Goal: Task Accomplishment & Management: Complete application form

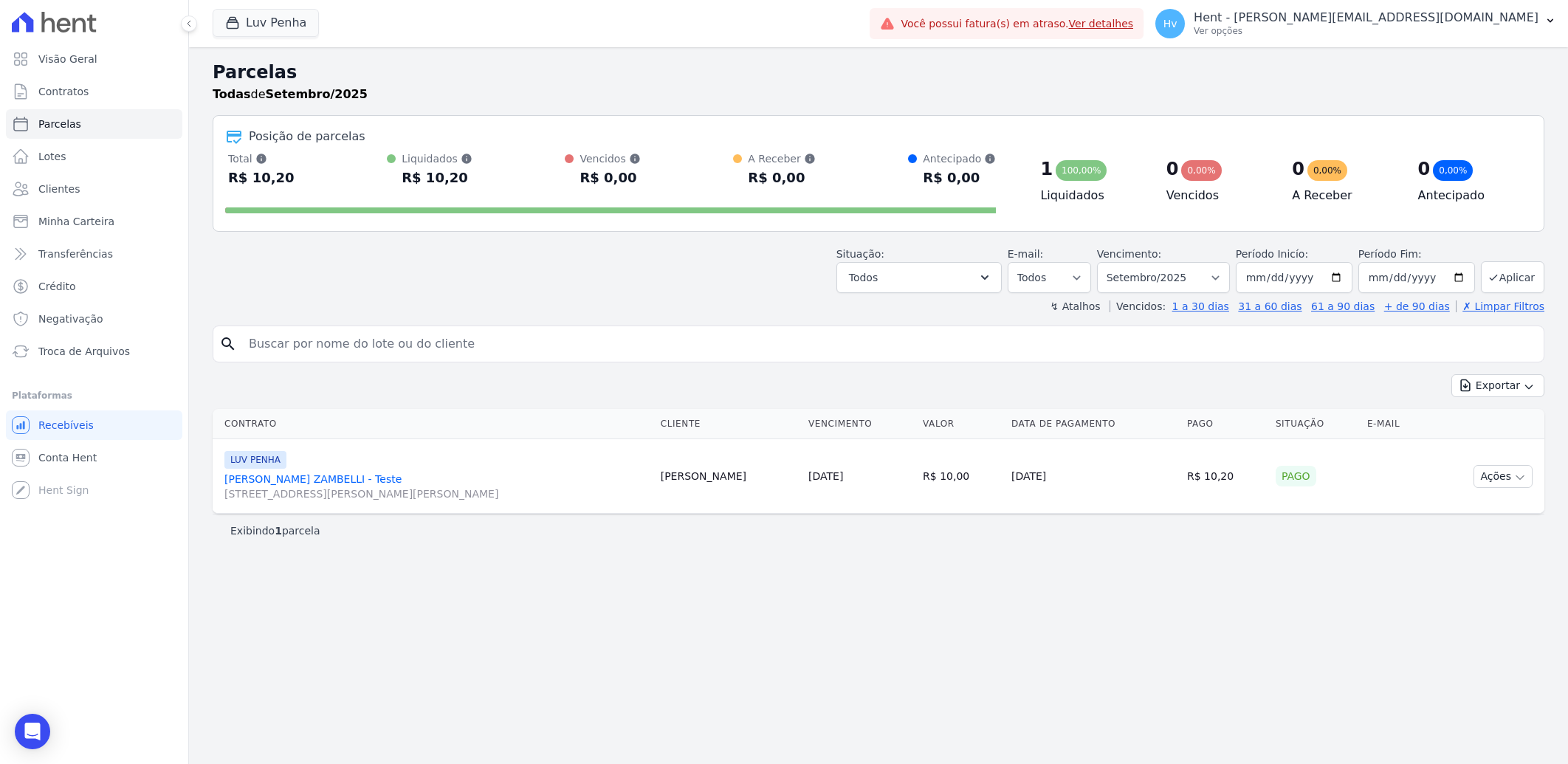
select select
drag, startPoint x: 537, startPoint y: 581, endPoint x: 518, endPoint y: 487, distance: 95.9
click at [537, 581] on div "Parcelas Todas de Setembro/2025 Posição de parcelas Total Soma das parcelas pag…" at bounding box center [878, 406] width 1379 height 716
click at [244, 34] on button "Luv Penha" at bounding box center [265, 23] width 106 height 28
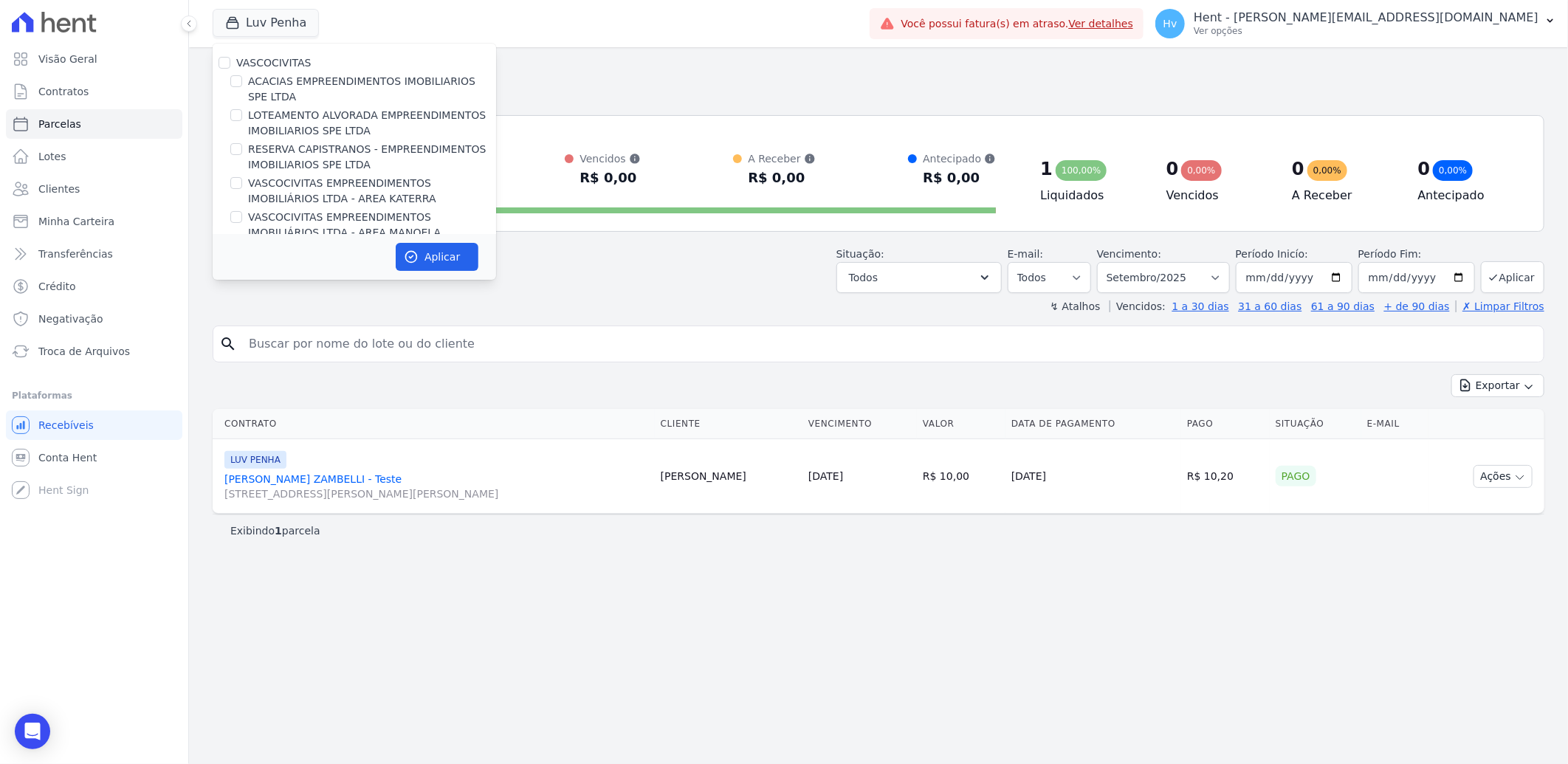
scroll to position [6546, 0]
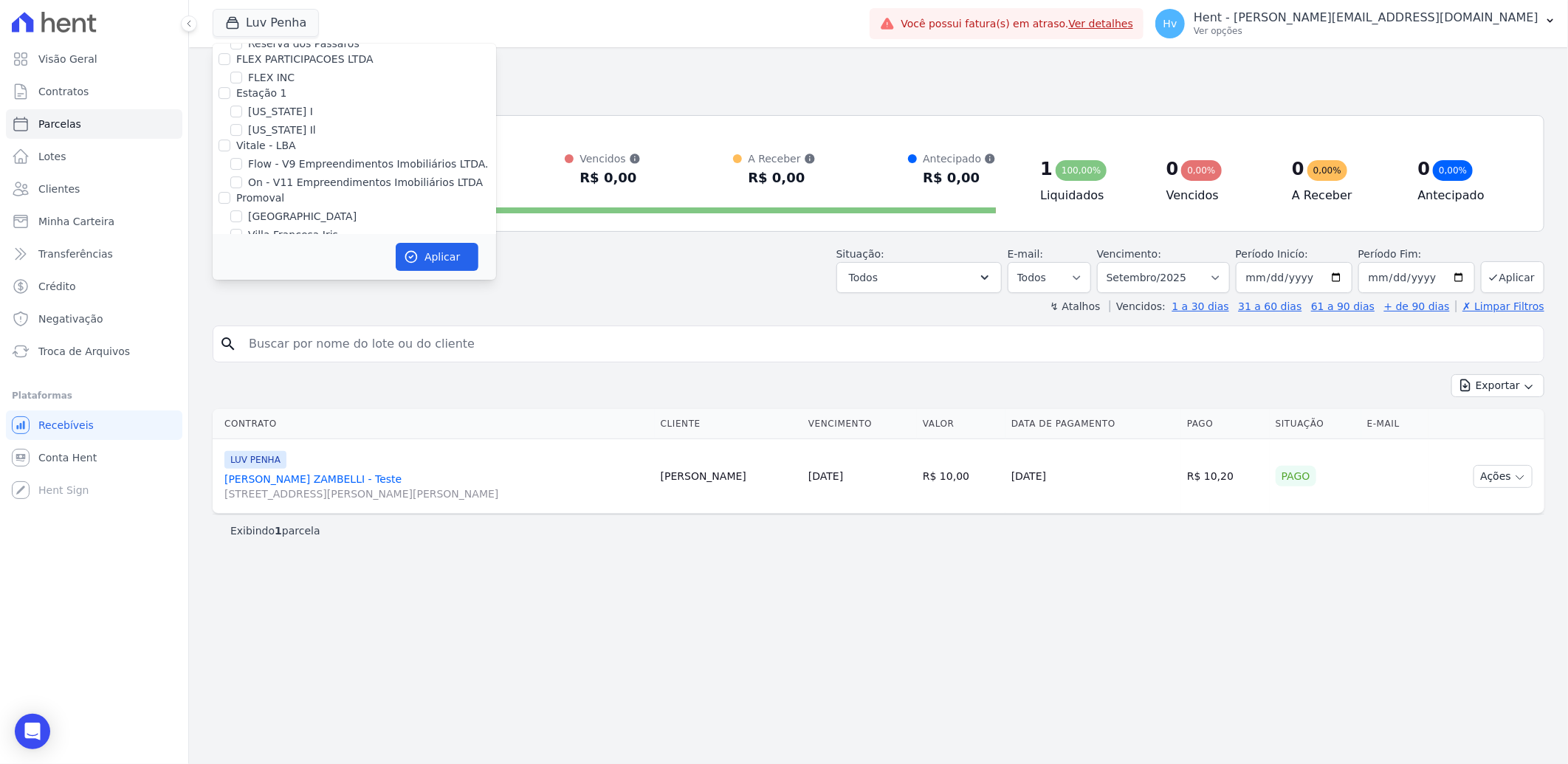
click at [346, 484] on label "HARAS ROYAL URBANISMO" at bounding box center [317, 492] width 138 height 16
click at [242, 485] on input "HARAS ROYAL URBANISMO" at bounding box center [236, 490] width 12 height 12
checkbox input "true"
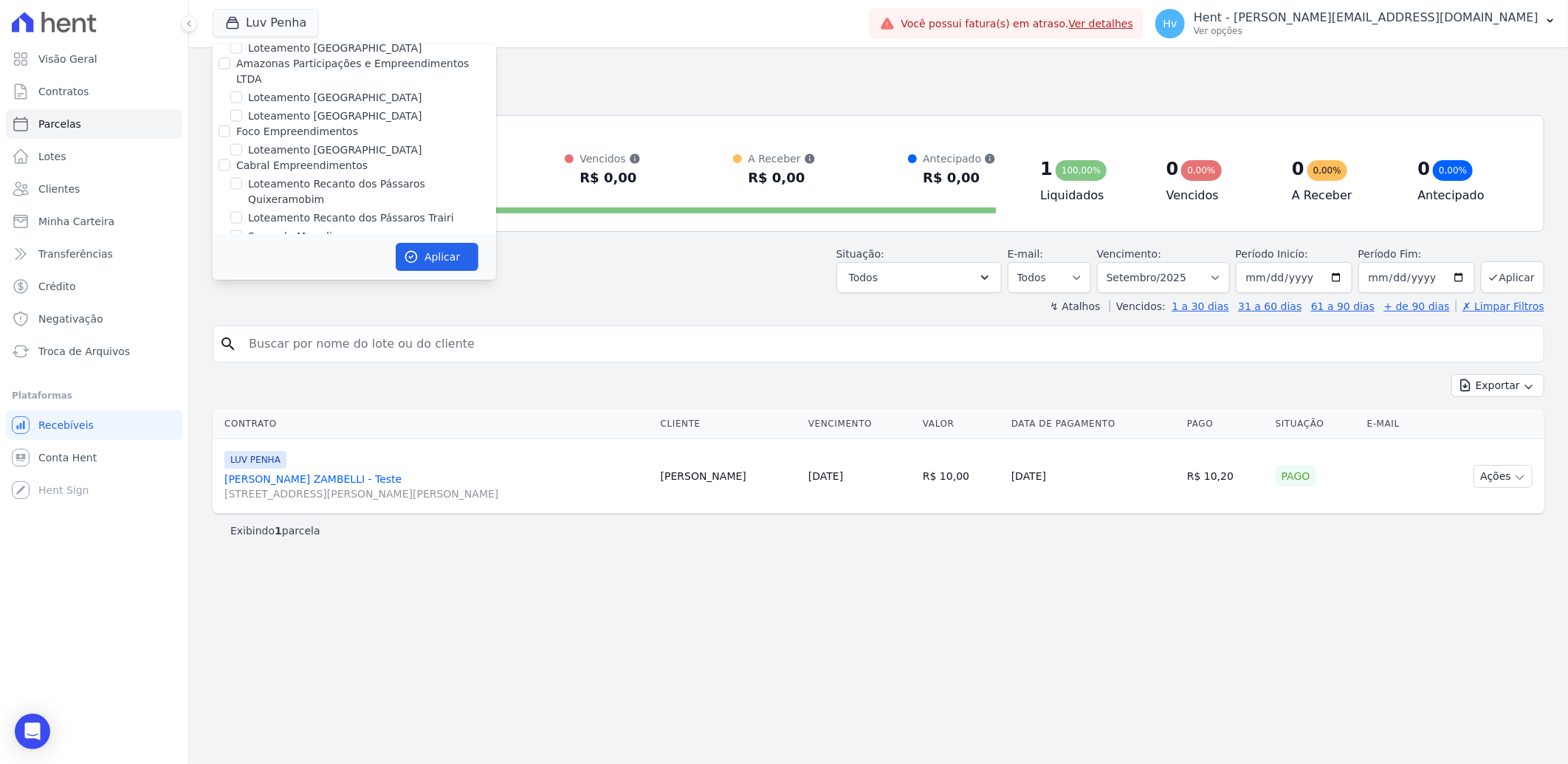
click at [276, 525] on label "LUV PENHA" at bounding box center [277, 533] width 59 height 16
click at [242, 526] on input "LUV PENHA" at bounding box center [236, 531] width 12 height 12
checkbox input "false"
click at [446, 251] on button "Aplicar" at bounding box center [437, 257] width 83 height 28
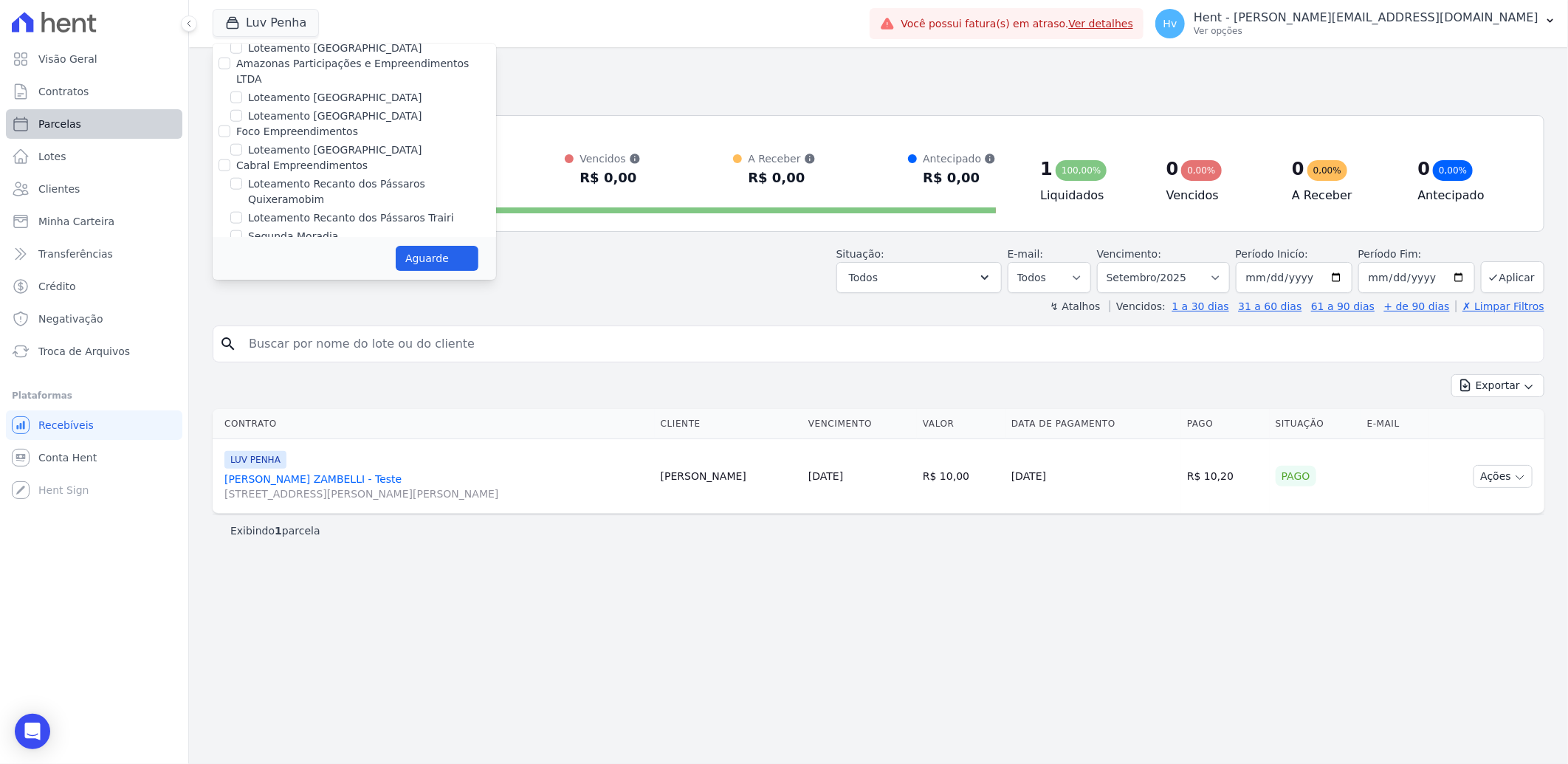
select select
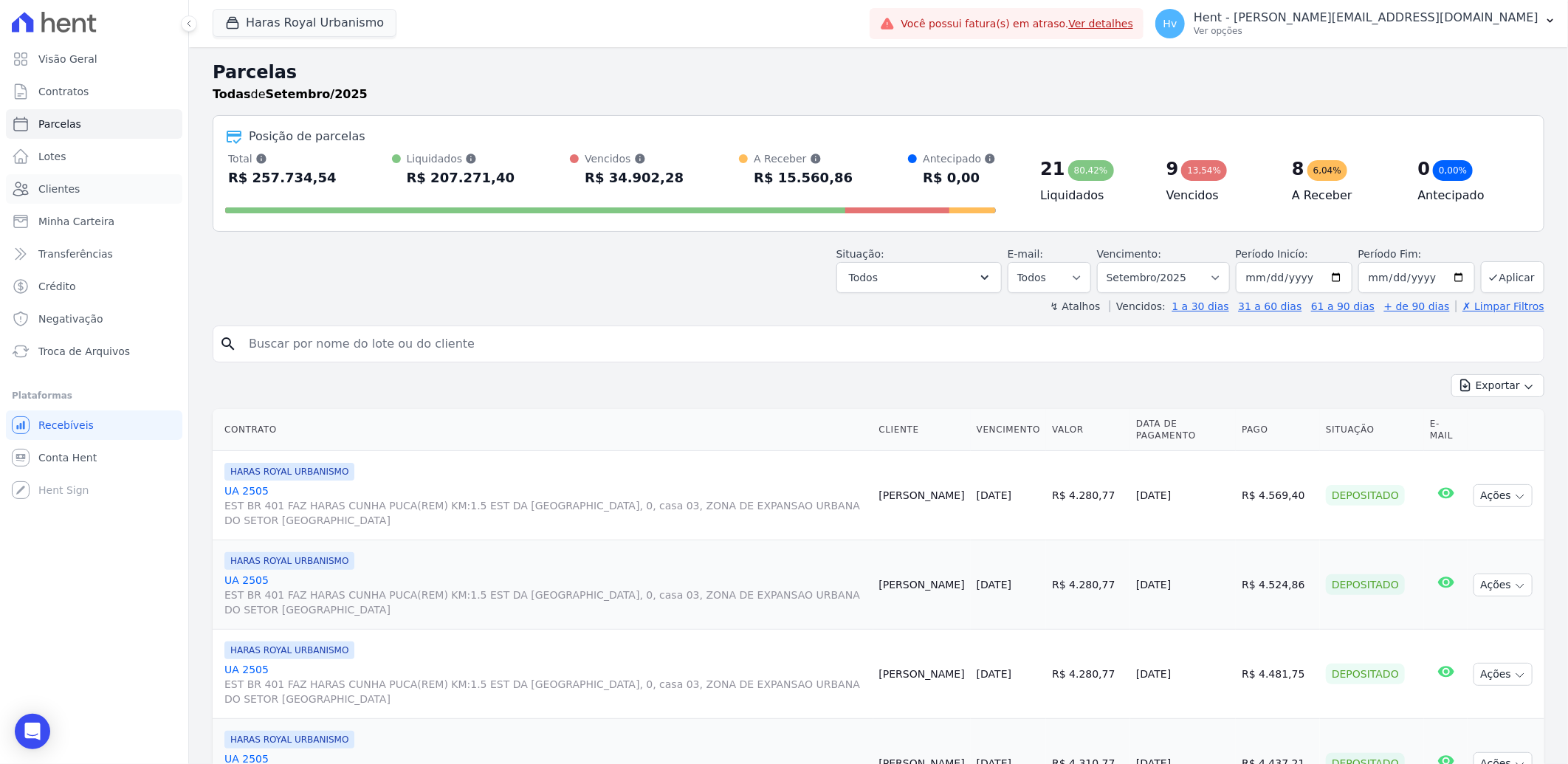
drag, startPoint x: 62, startPoint y: 187, endPoint x: 325, endPoint y: 273, distance: 276.7
click at [62, 187] on span "Clientes" at bounding box center [59, 189] width 41 height 15
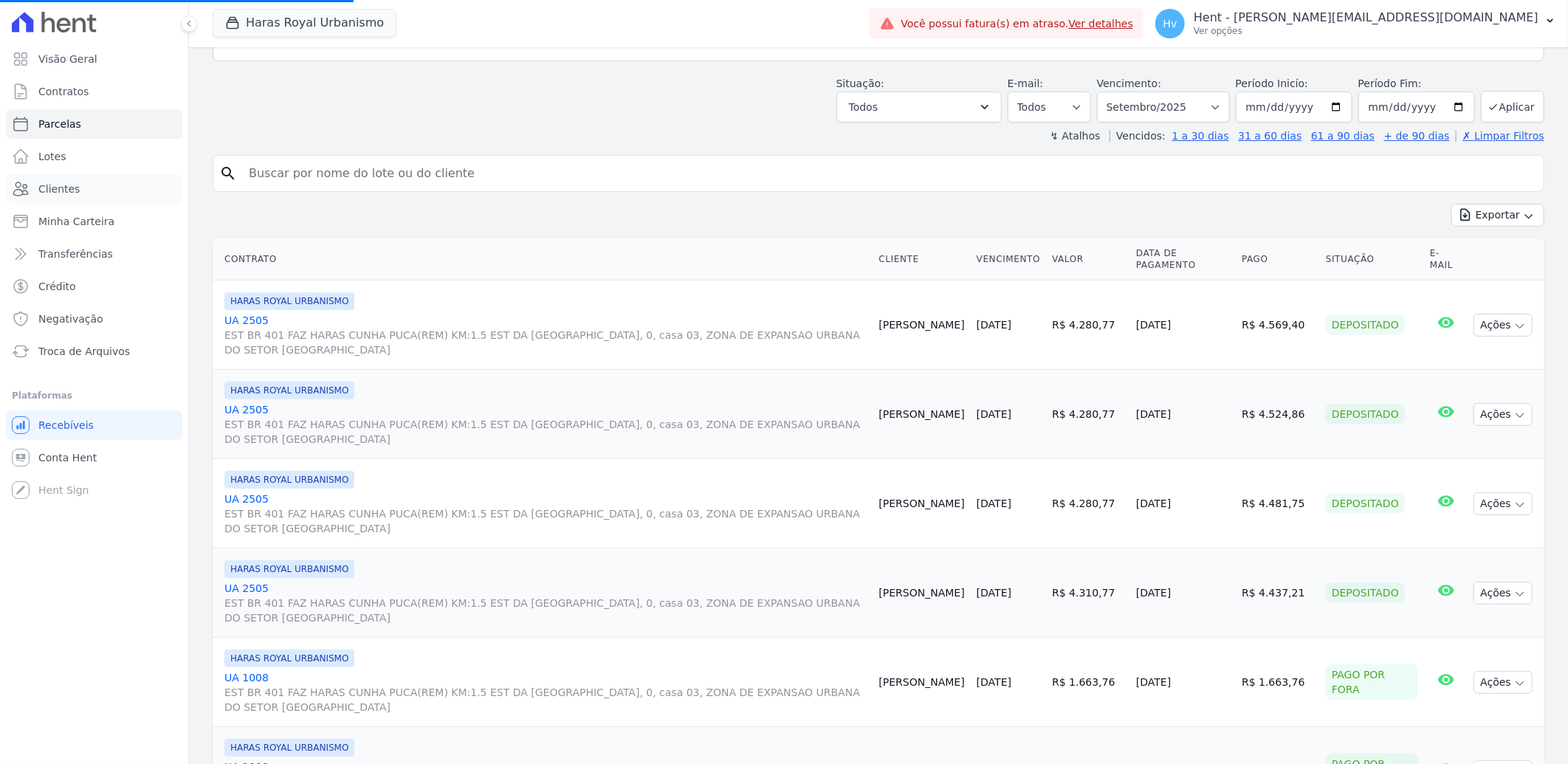
scroll to position [164, 0]
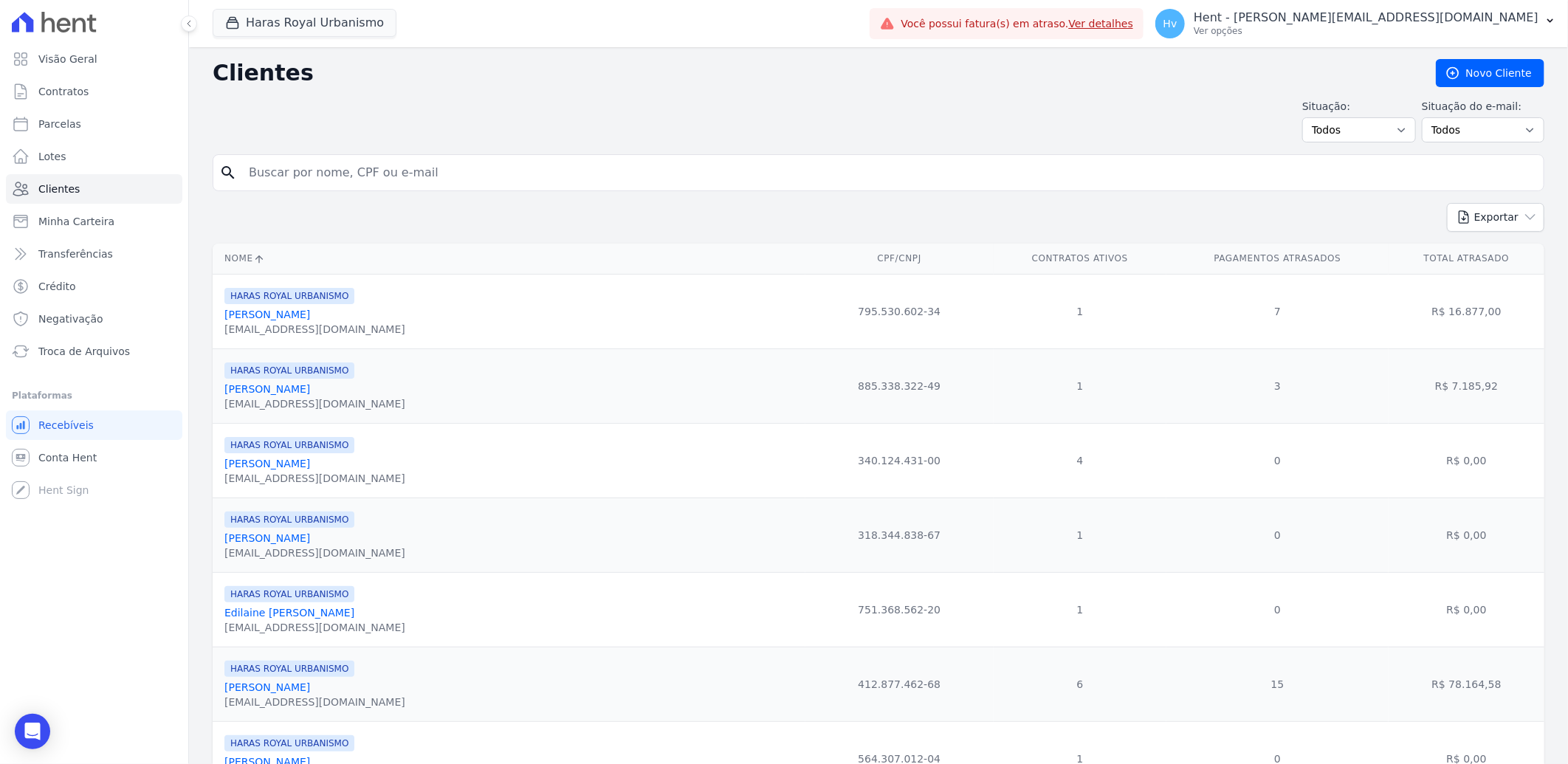
click at [278, 391] on link "Camila Lima Pereira" at bounding box center [268, 389] width 86 height 12
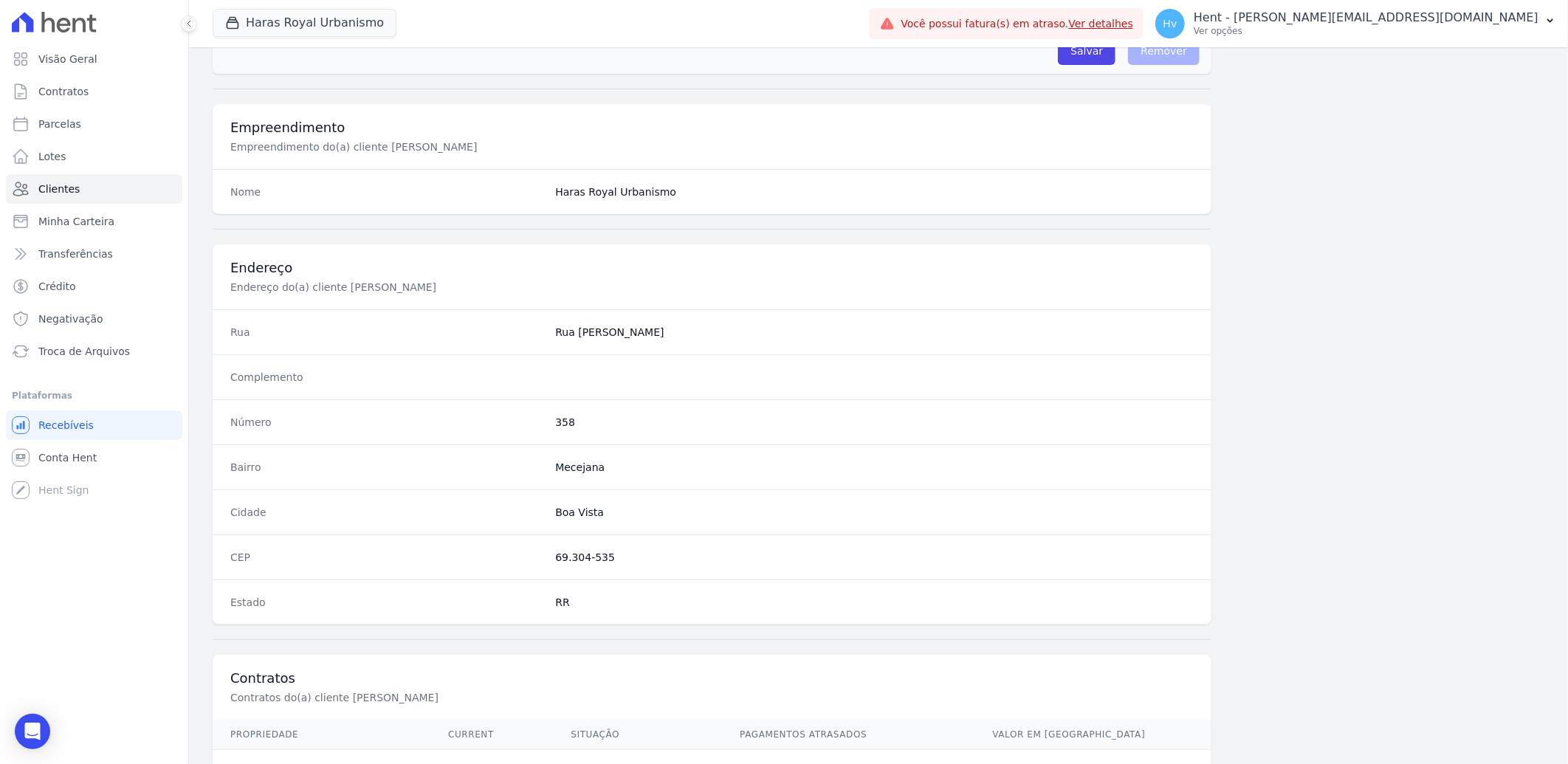
scroll to position [619, 0]
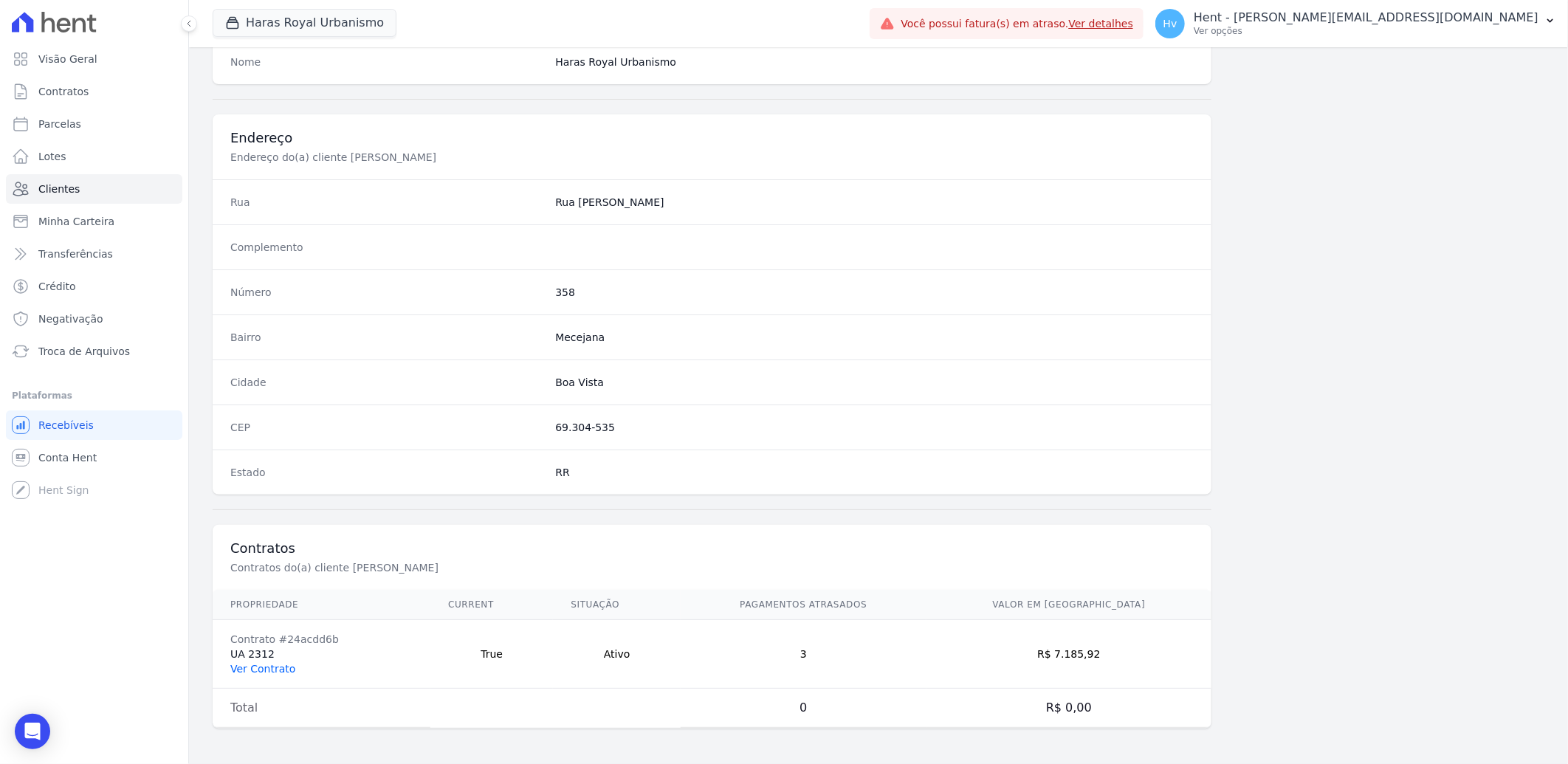
click at [272, 666] on link "Ver Contrato" at bounding box center [262, 668] width 65 height 12
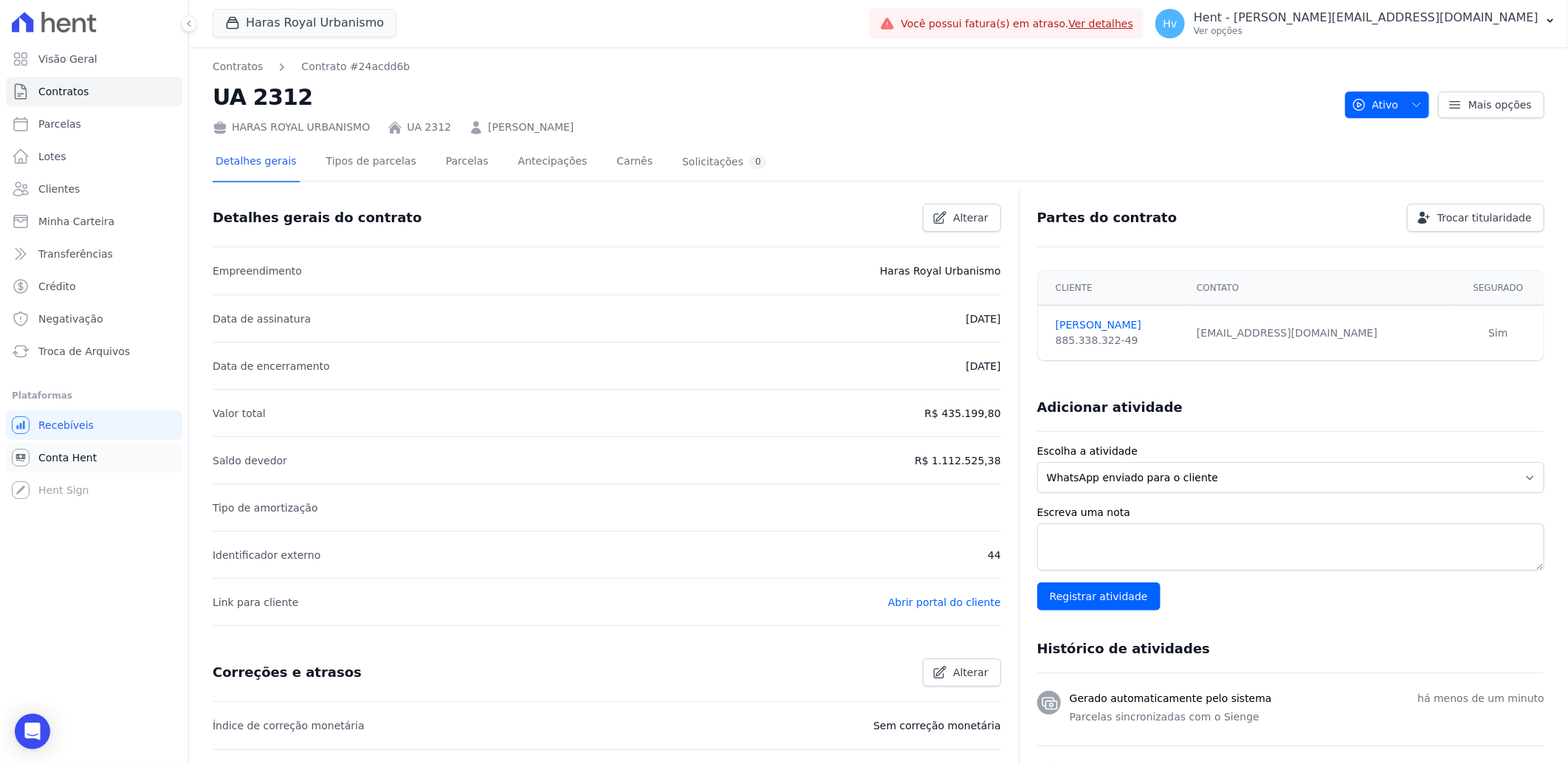
click at [87, 457] on span "Conta Hent" at bounding box center [67, 457] width 59 height 15
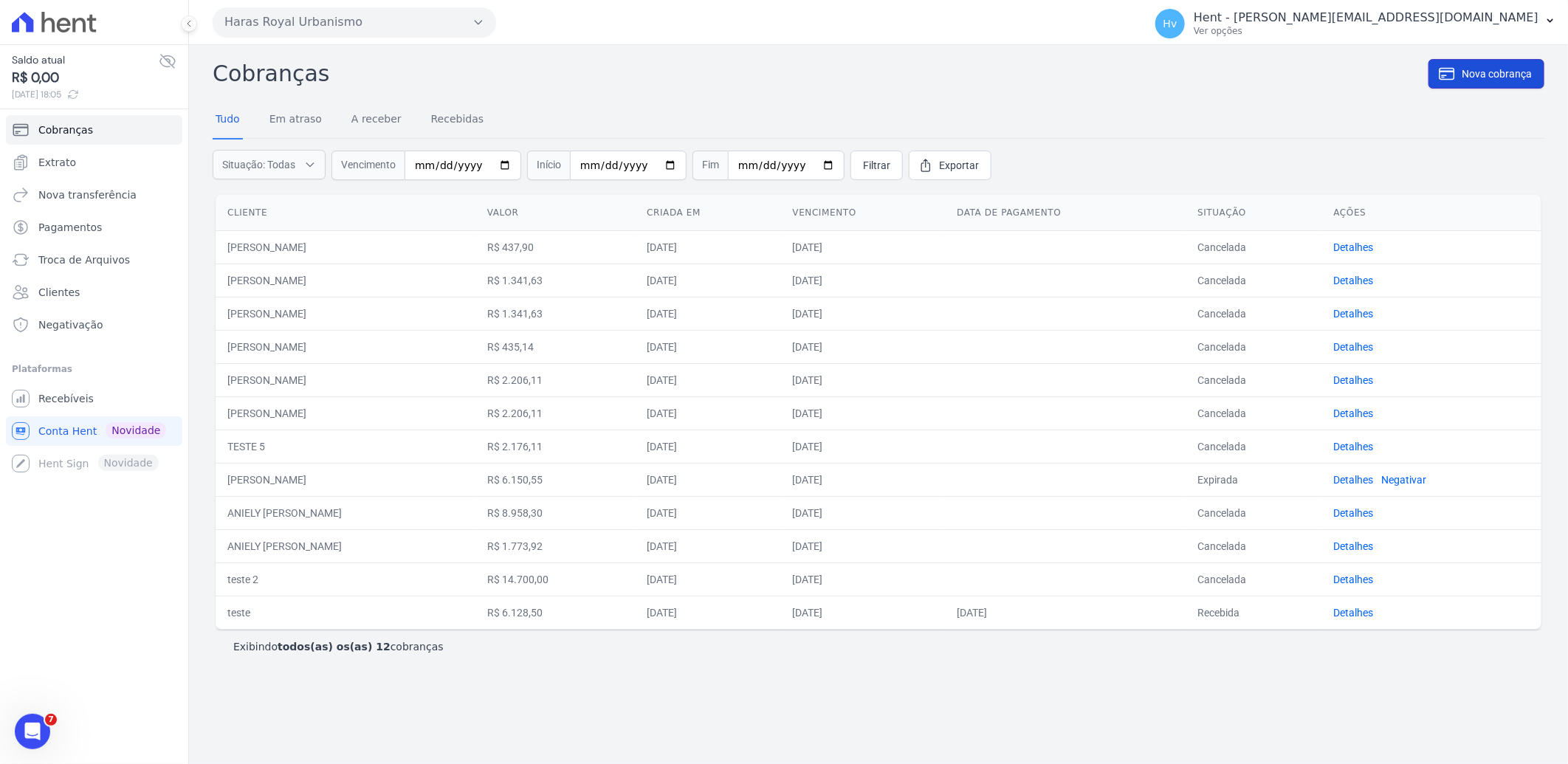
click at [1486, 79] on span "Nova cobrança" at bounding box center [1497, 73] width 70 height 15
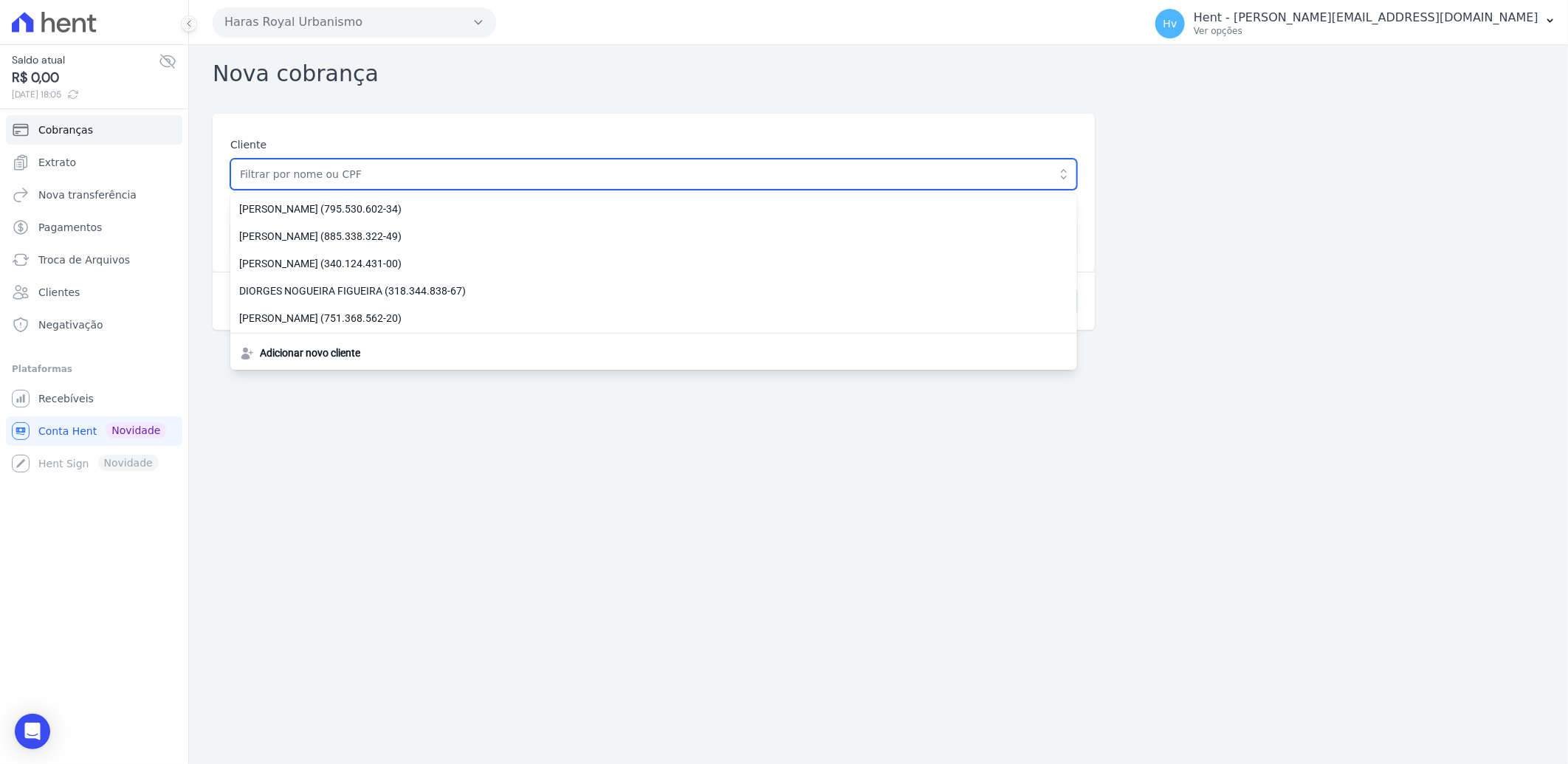
click at [348, 176] on input "text" at bounding box center [653, 174] width 847 height 31
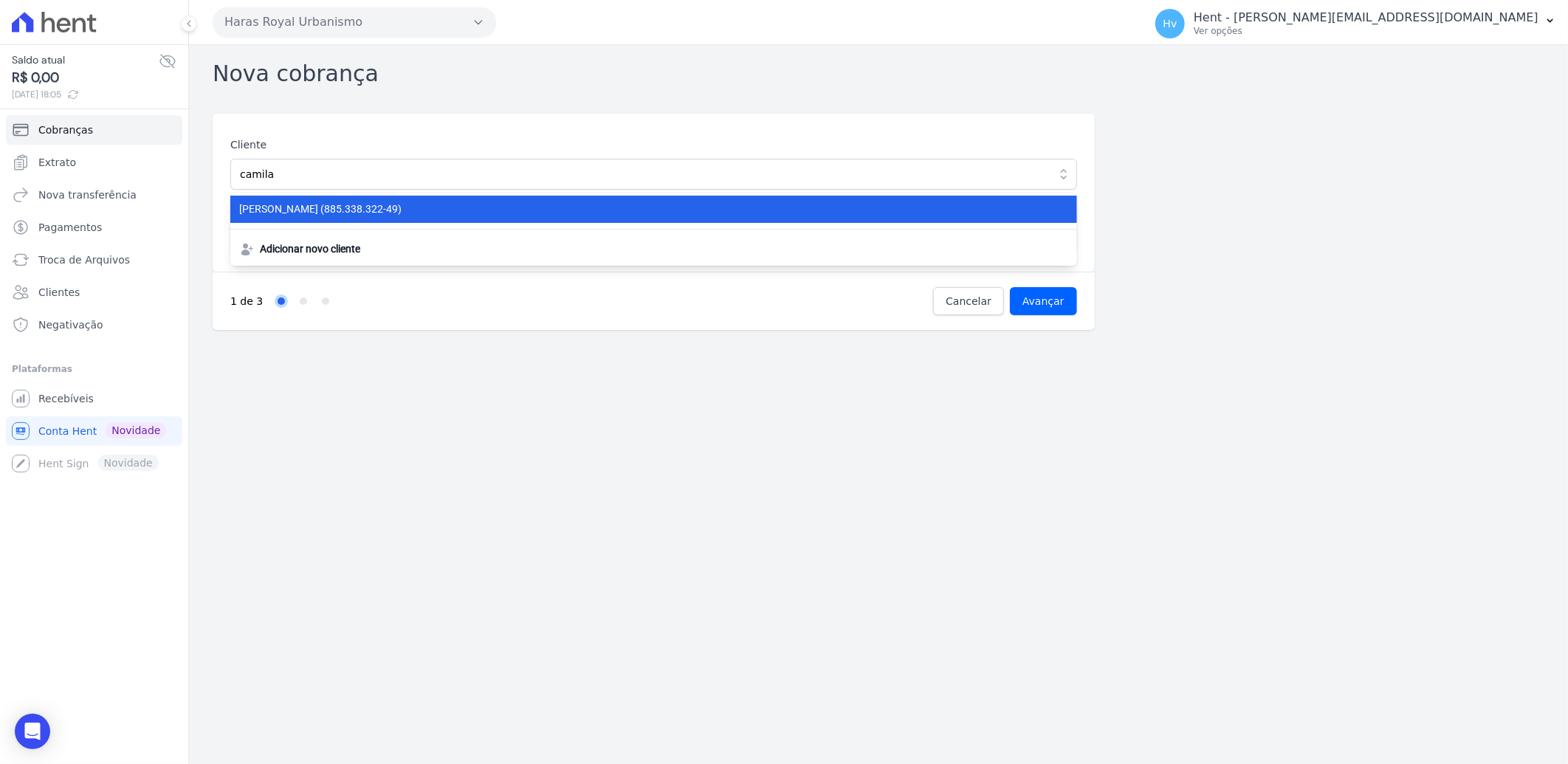
click at [401, 212] on span "CAMILA LIMA PEREIRA (885.338.322-49)" at bounding box center [644, 209] width 811 height 16
type input "[PERSON_NAME]"
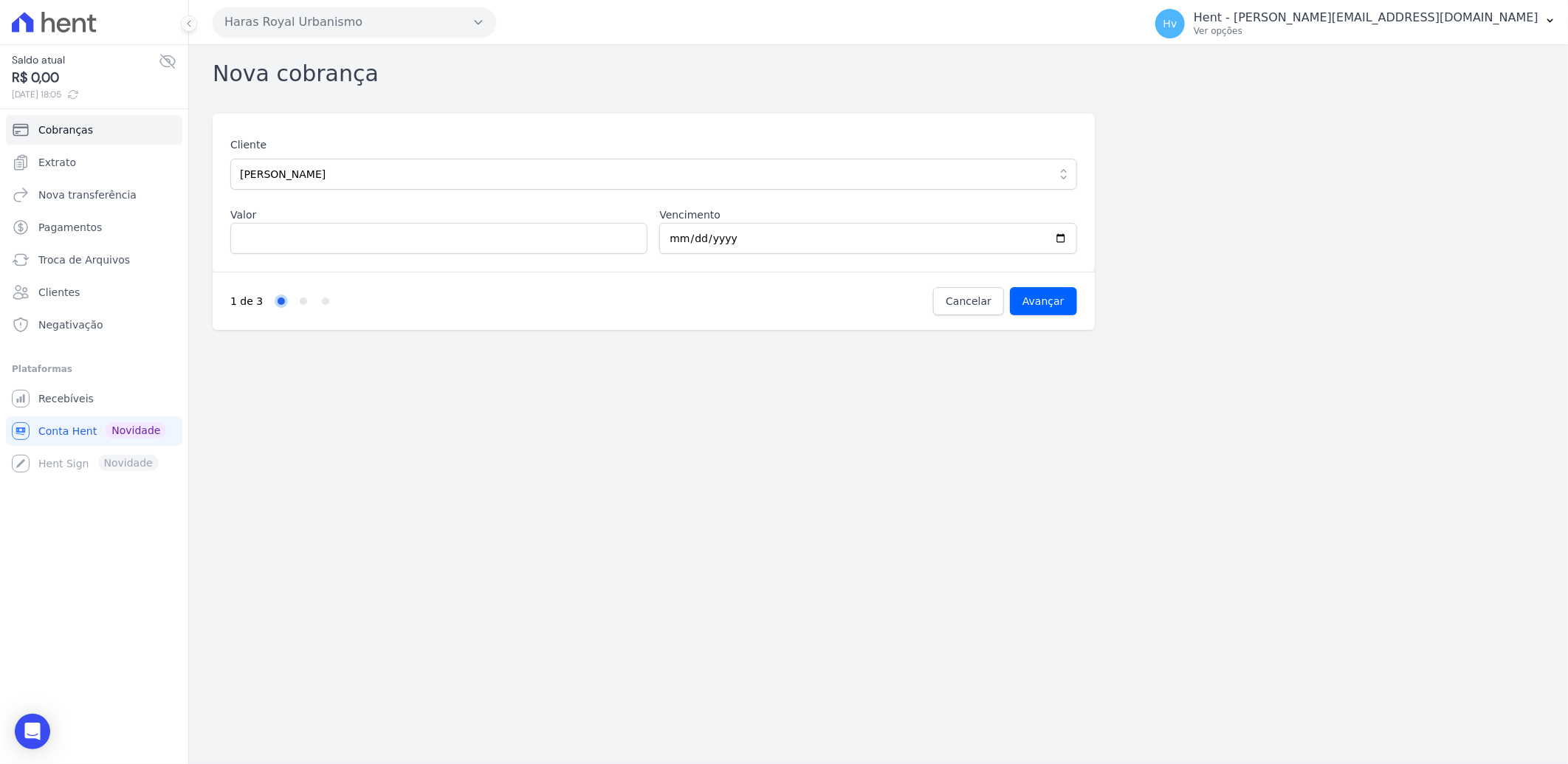
click at [421, 254] on div "Cliente CAMILA LIMA PEREIRA CAMILA LIMA PEREIRA (885.338.322-49) Adicionar novo…" at bounding box center [653, 193] width 882 height 158
click at [427, 247] on input "Valor" at bounding box center [439, 239] width 417 height 31
type input "2000.00"
click at [246, 235] on input "2000.00" at bounding box center [439, 239] width 417 height 31
click at [1067, 307] on input "Avançar" at bounding box center [1044, 301] width 67 height 28
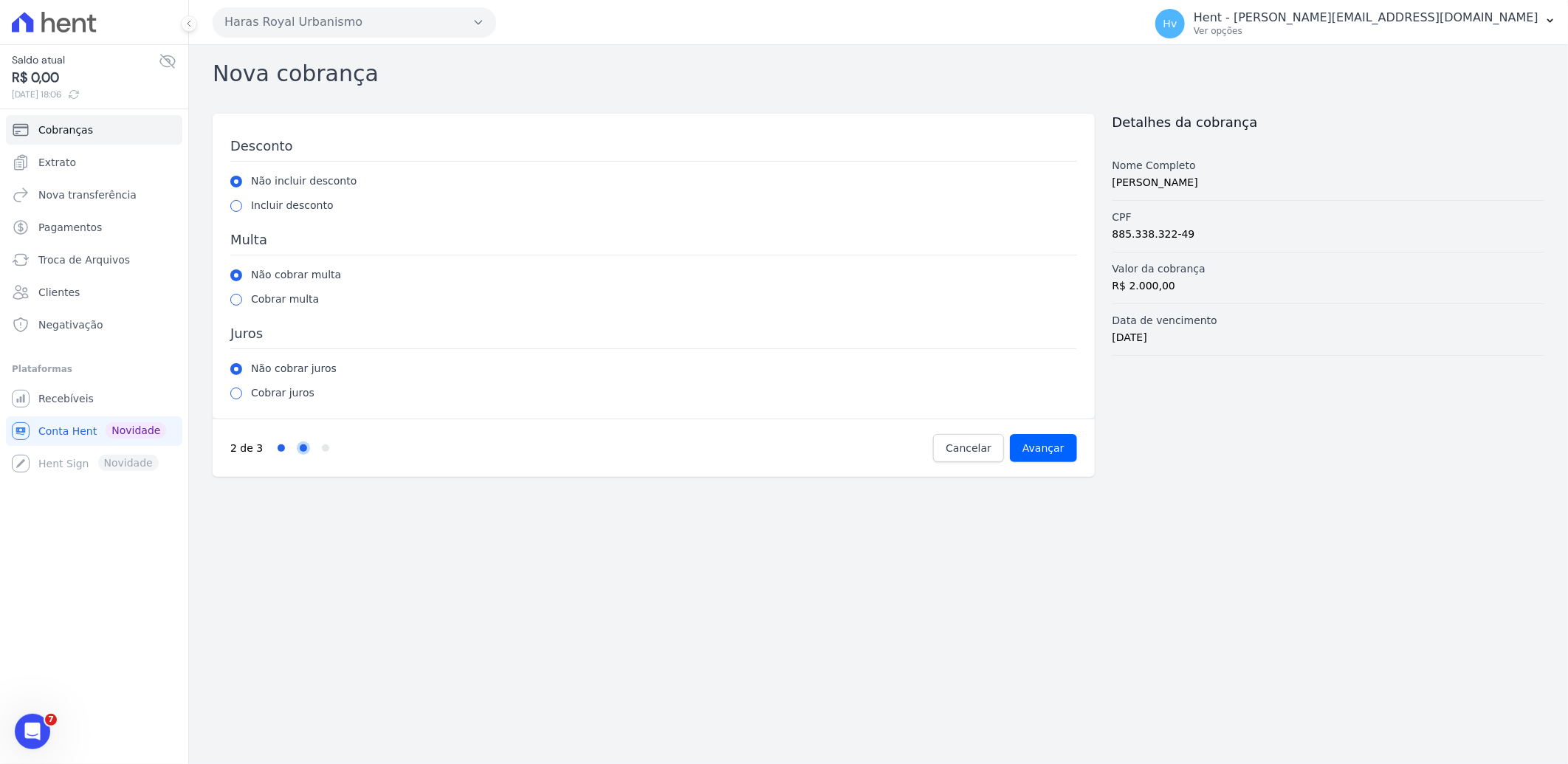
click at [293, 300] on label "Cobrar multa" at bounding box center [285, 300] width 68 height 16
click at [240, 297] on input "radio" at bounding box center [236, 299] width 12 height 12
radio input "true"
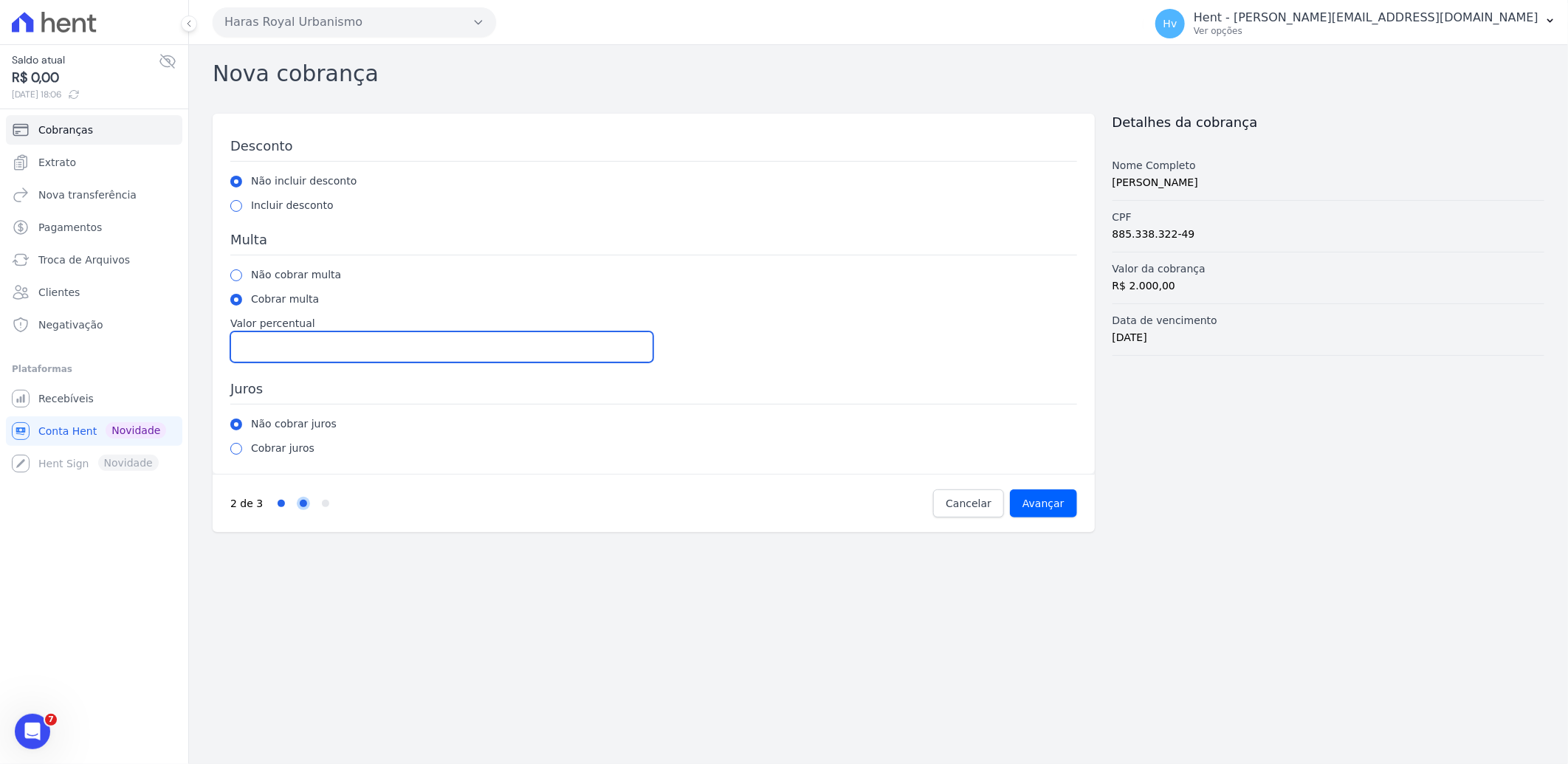
click at [288, 340] on input "Valor percentual" at bounding box center [442, 347] width 423 height 31
type input "2.00"
click at [233, 448] on input "radio" at bounding box center [236, 449] width 12 height 12
radio input "true"
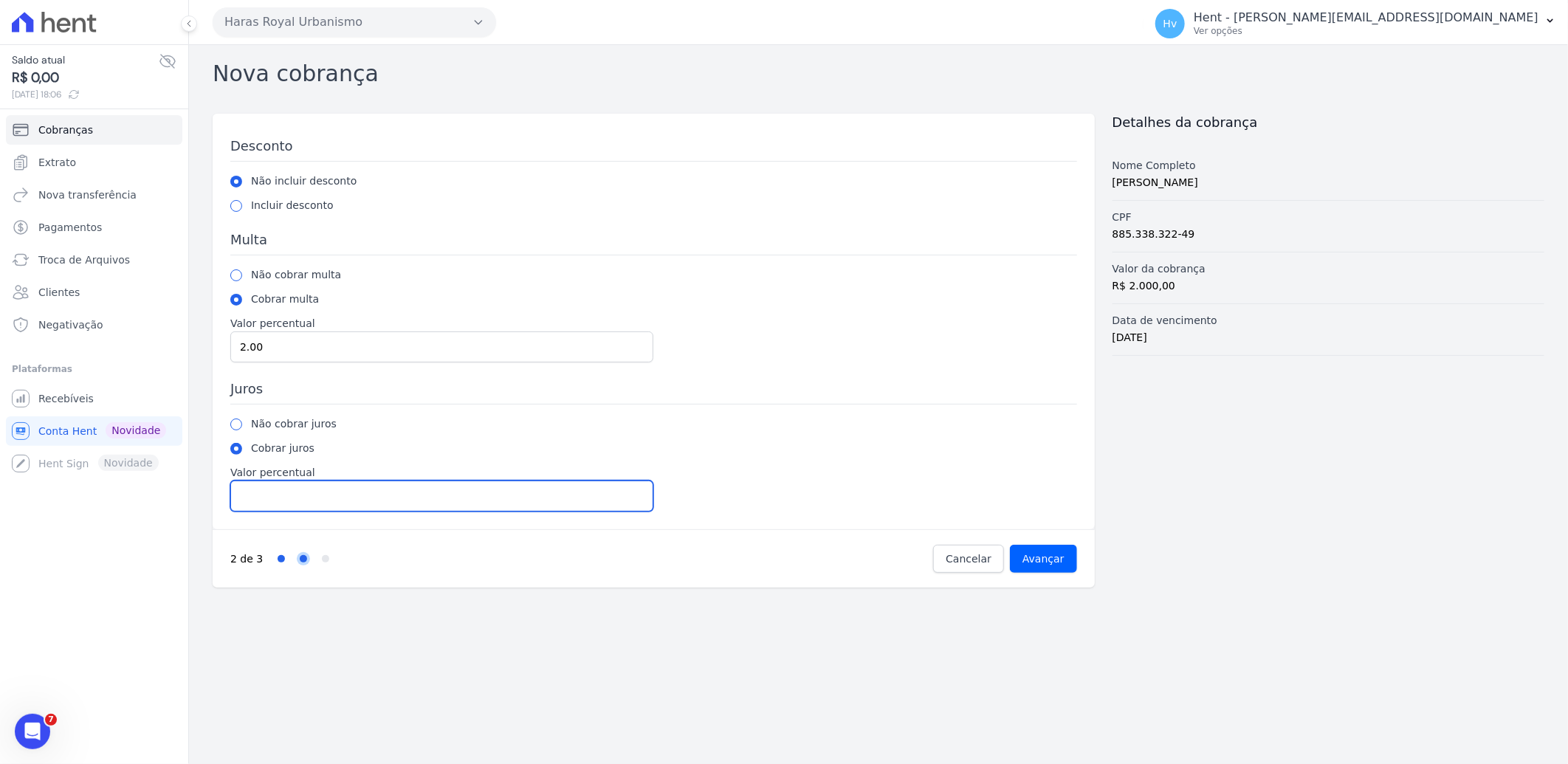
click at [296, 499] on input "Valor percentual" at bounding box center [442, 496] width 423 height 31
type input "1.00"
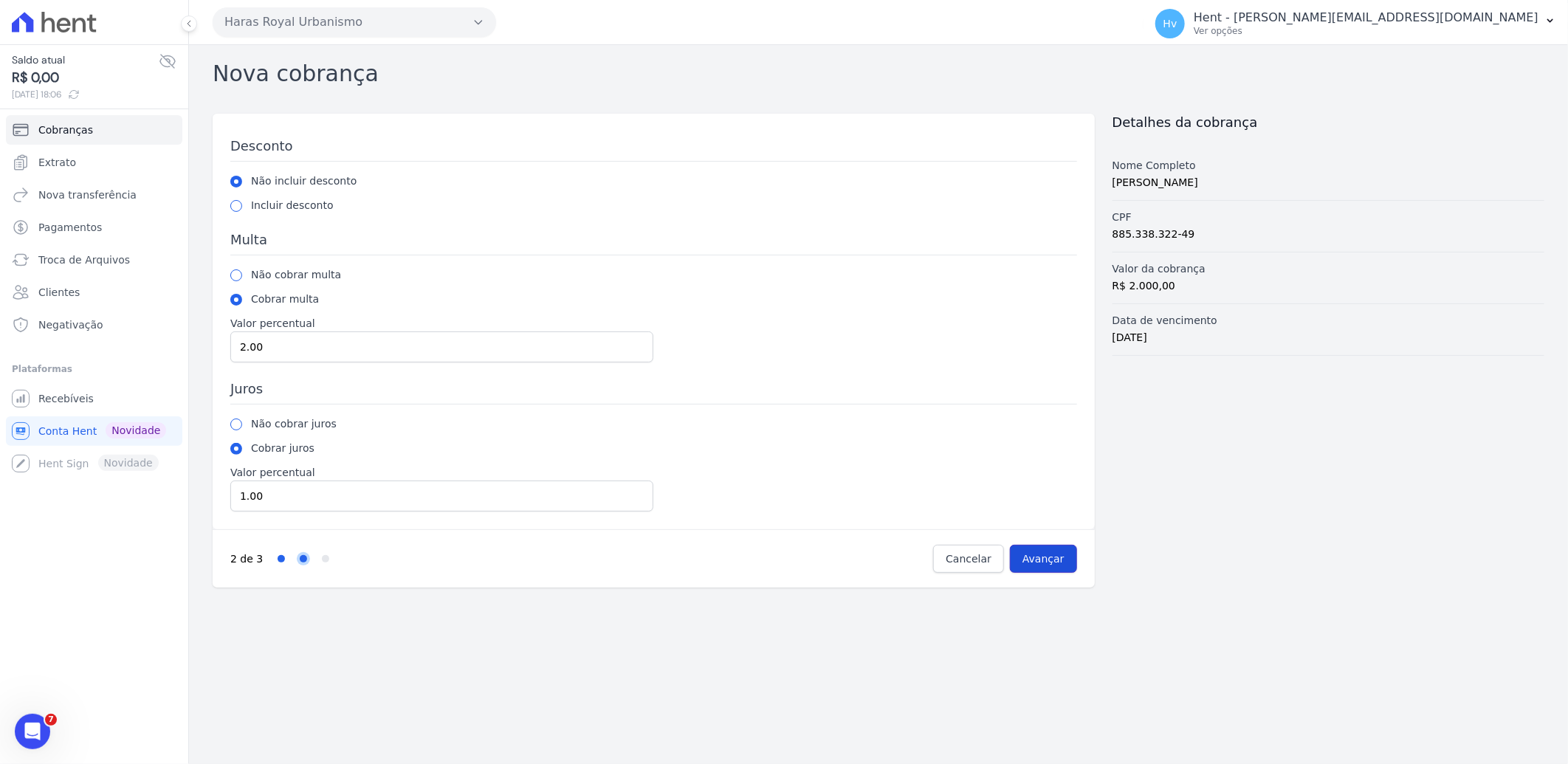
click at [1043, 555] on input "Avançar" at bounding box center [1044, 559] width 67 height 28
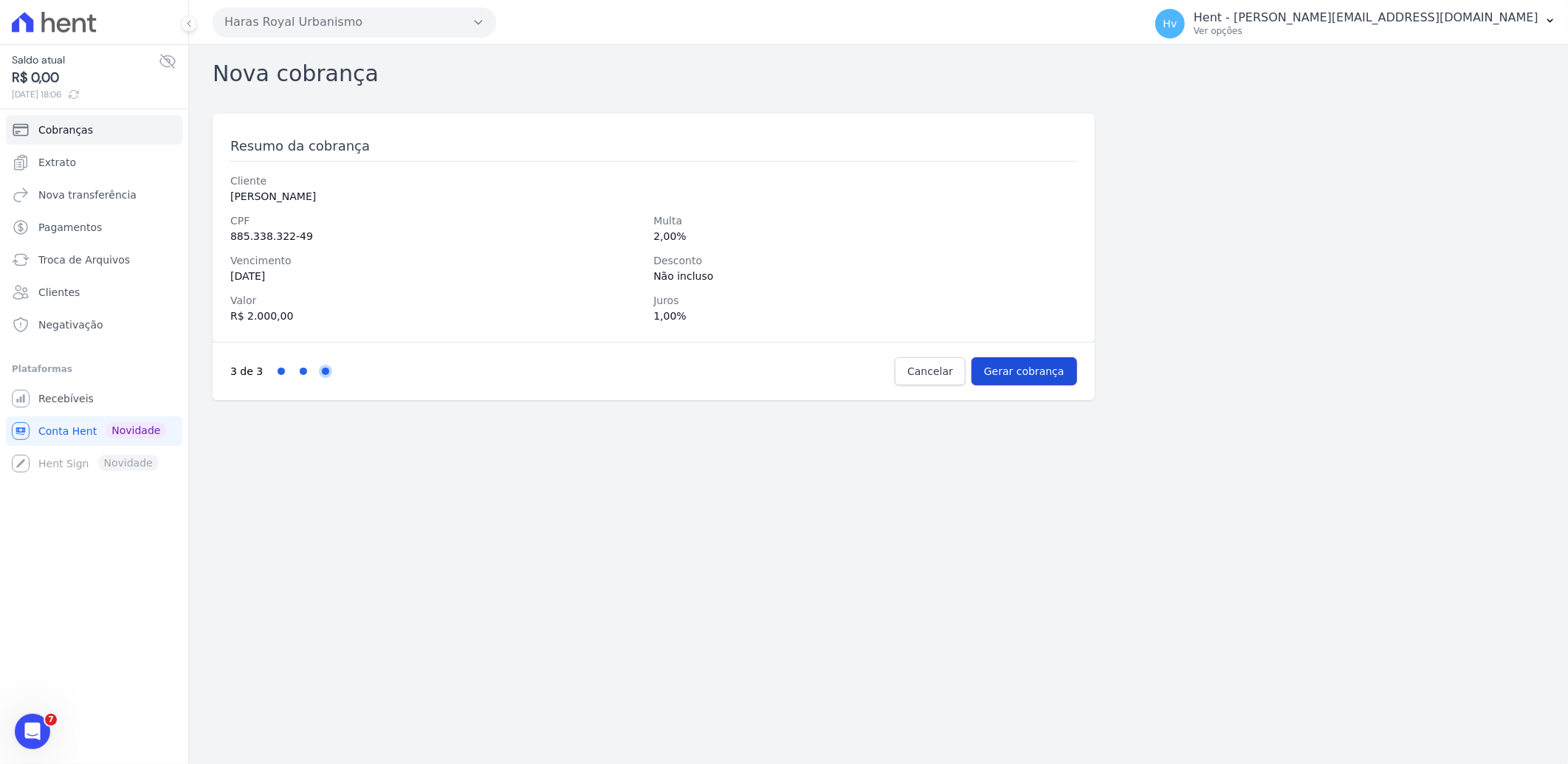
click at [1001, 375] on input "Gerar cobrança" at bounding box center [1024, 371] width 105 height 28
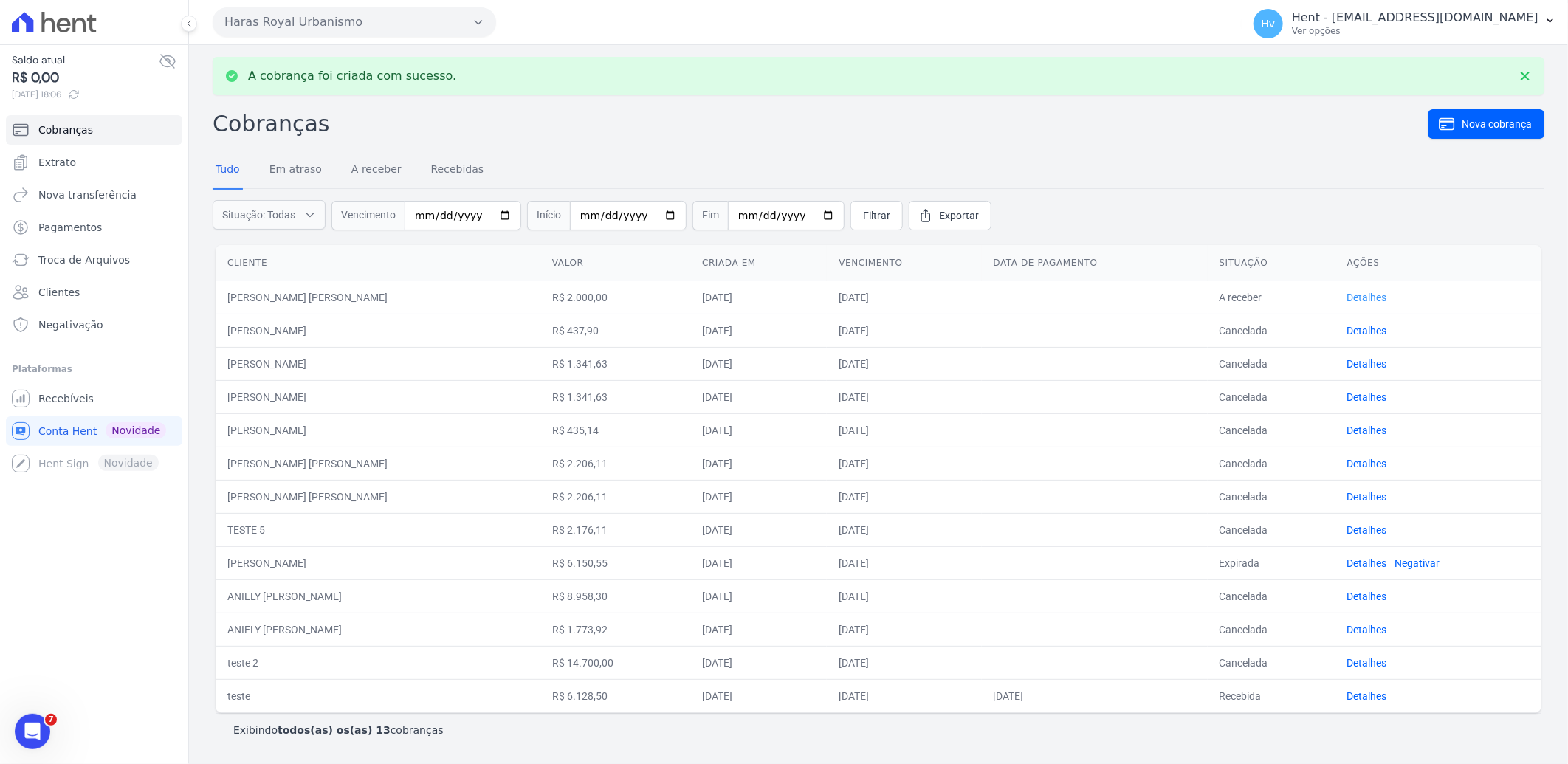
click at [1355, 297] on link "Detalhes" at bounding box center [1367, 297] width 40 height 12
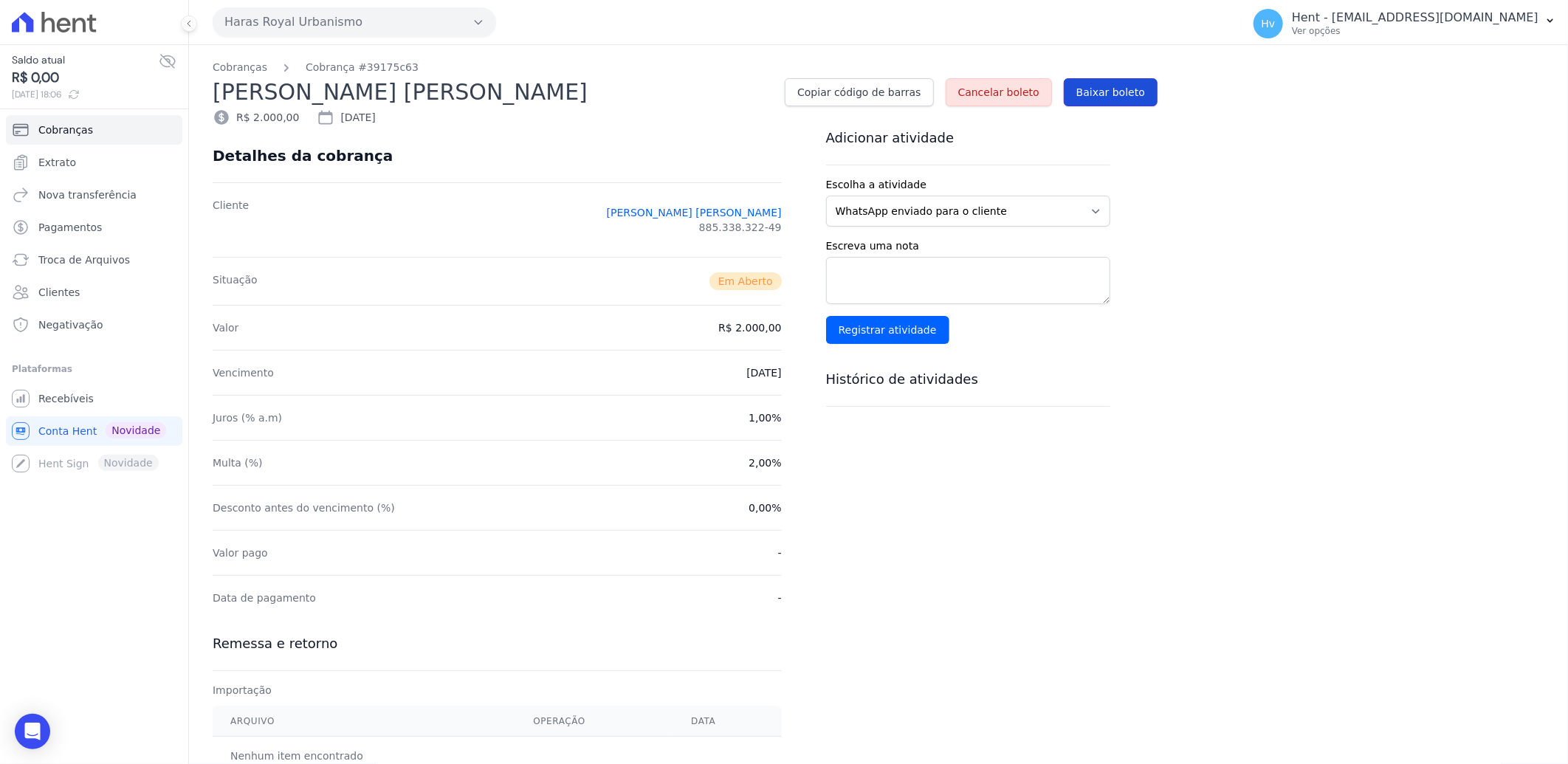
click at [1111, 96] on span "Baixar boleto" at bounding box center [1111, 92] width 69 height 15
click at [68, 395] on span "Recebíveis" at bounding box center [66, 398] width 55 height 15
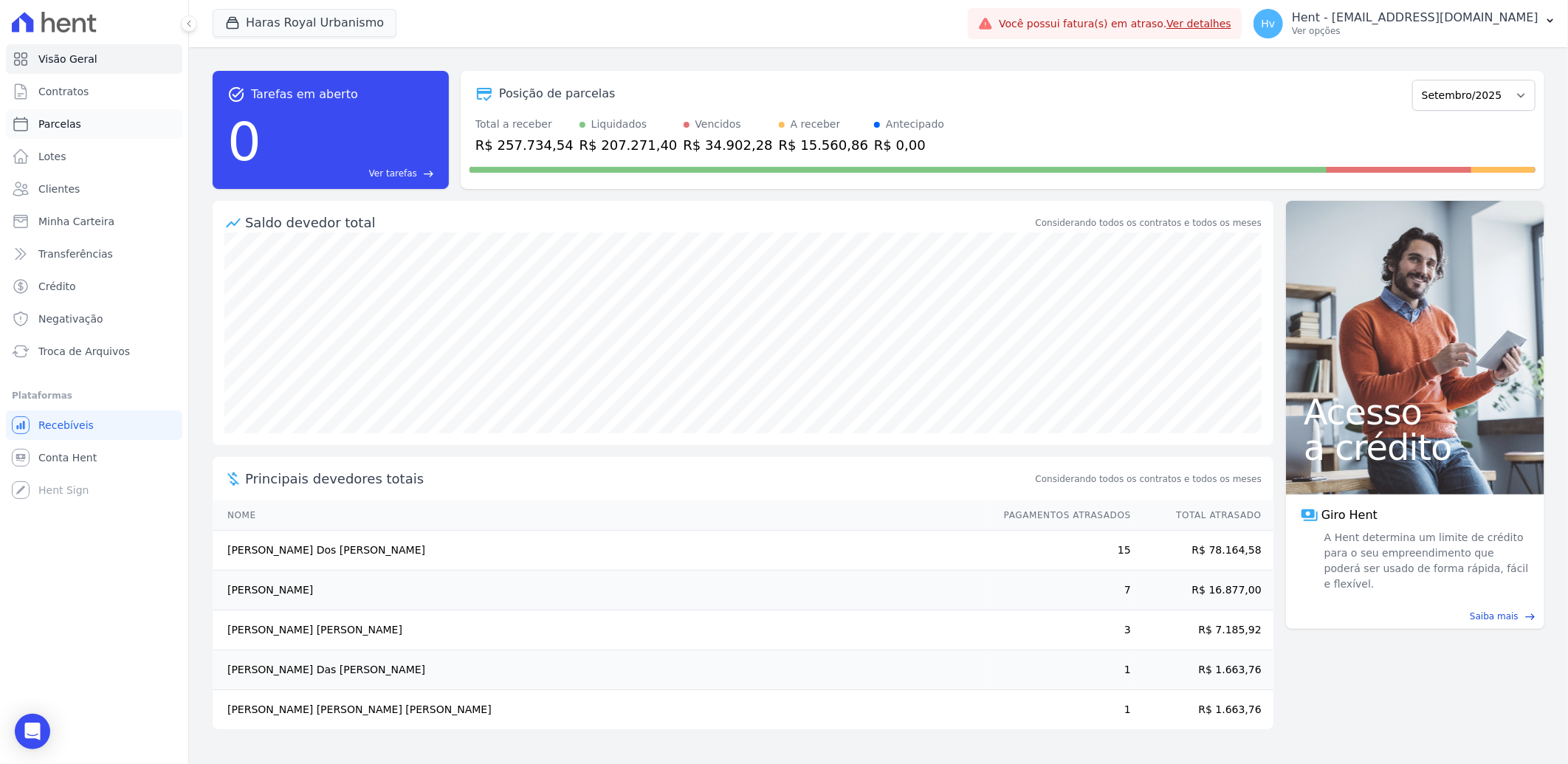
click at [84, 123] on link "Parcelas" at bounding box center [94, 124] width 176 height 30
select select
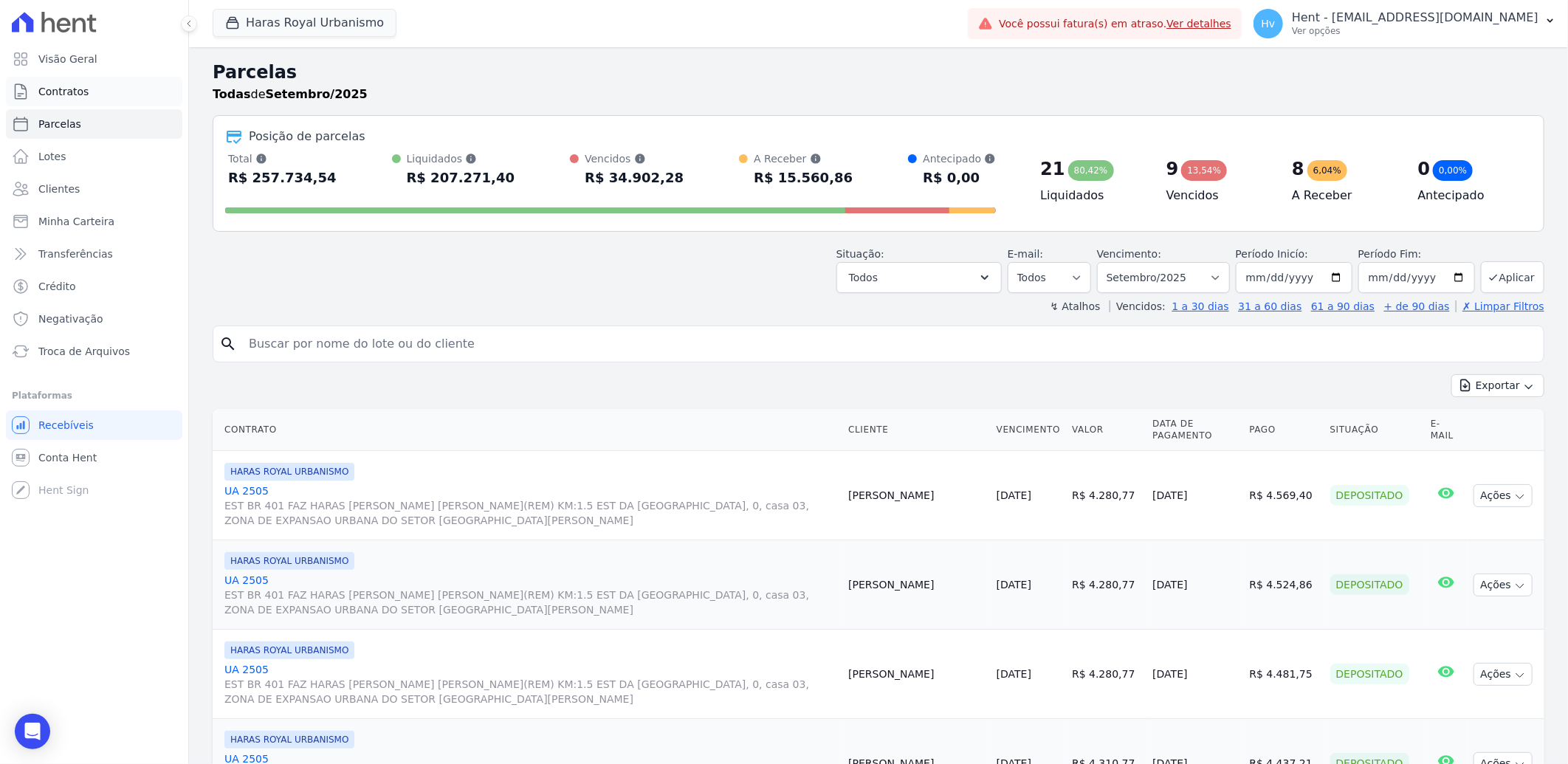
click at [75, 94] on span "Contratos" at bounding box center [63, 91] width 50 height 15
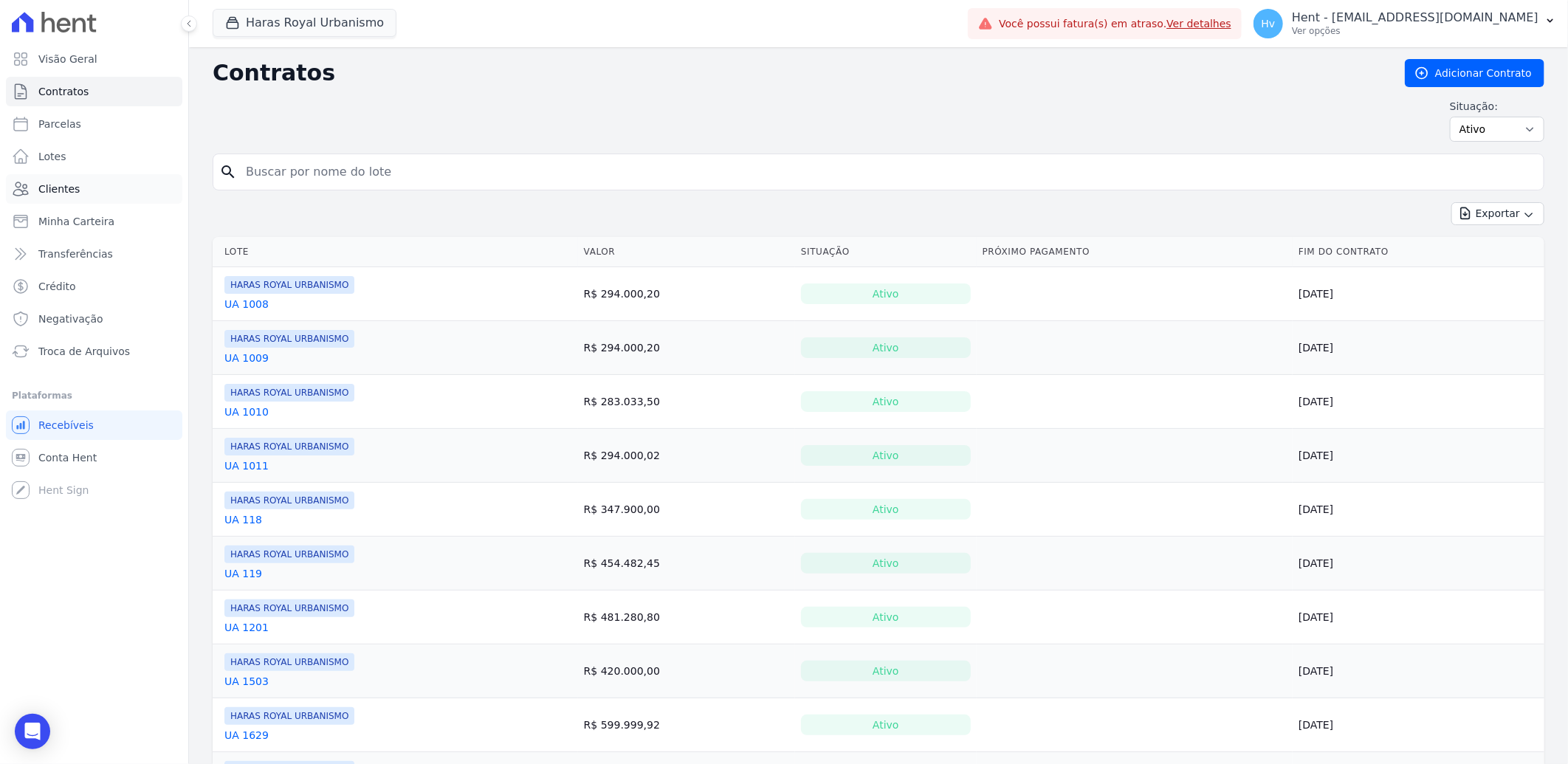
click at [62, 194] on span "Clientes" at bounding box center [59, 189] width 41 height 15
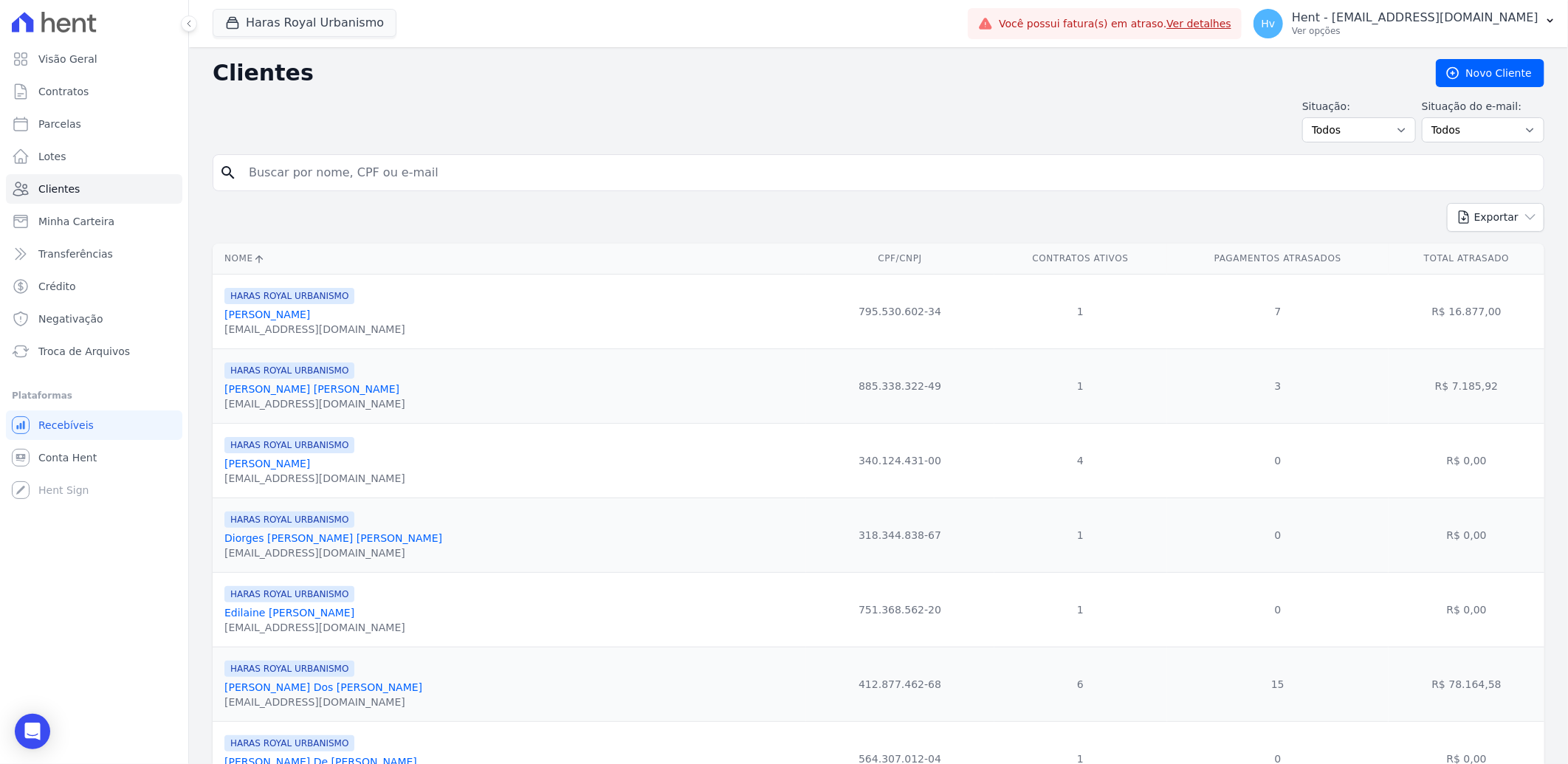
click at [266, 393] on link "Camila Lima Pereira" at bounding box center [312, 389] width 175 height 12
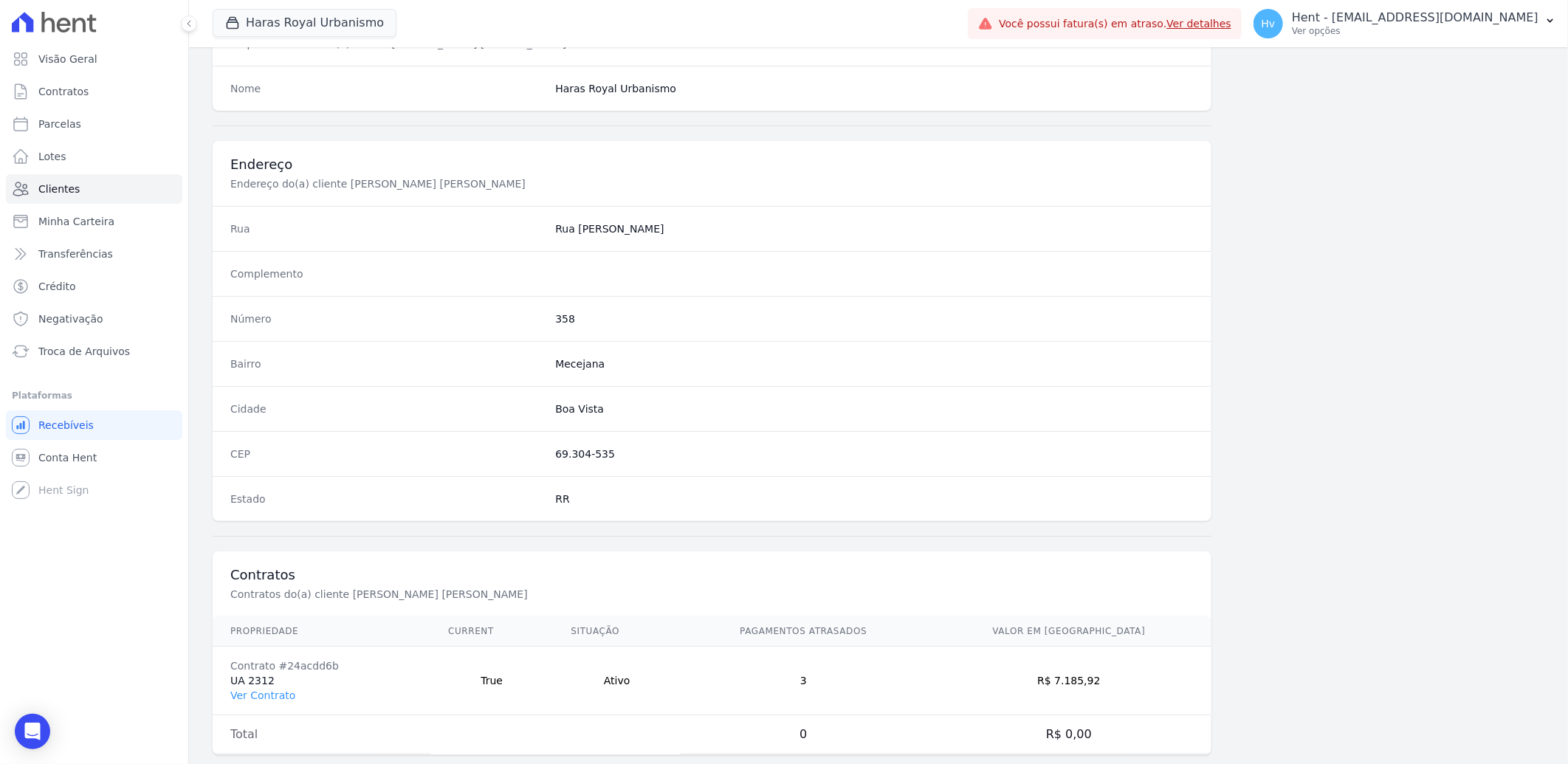
scroll to position [619, 0]
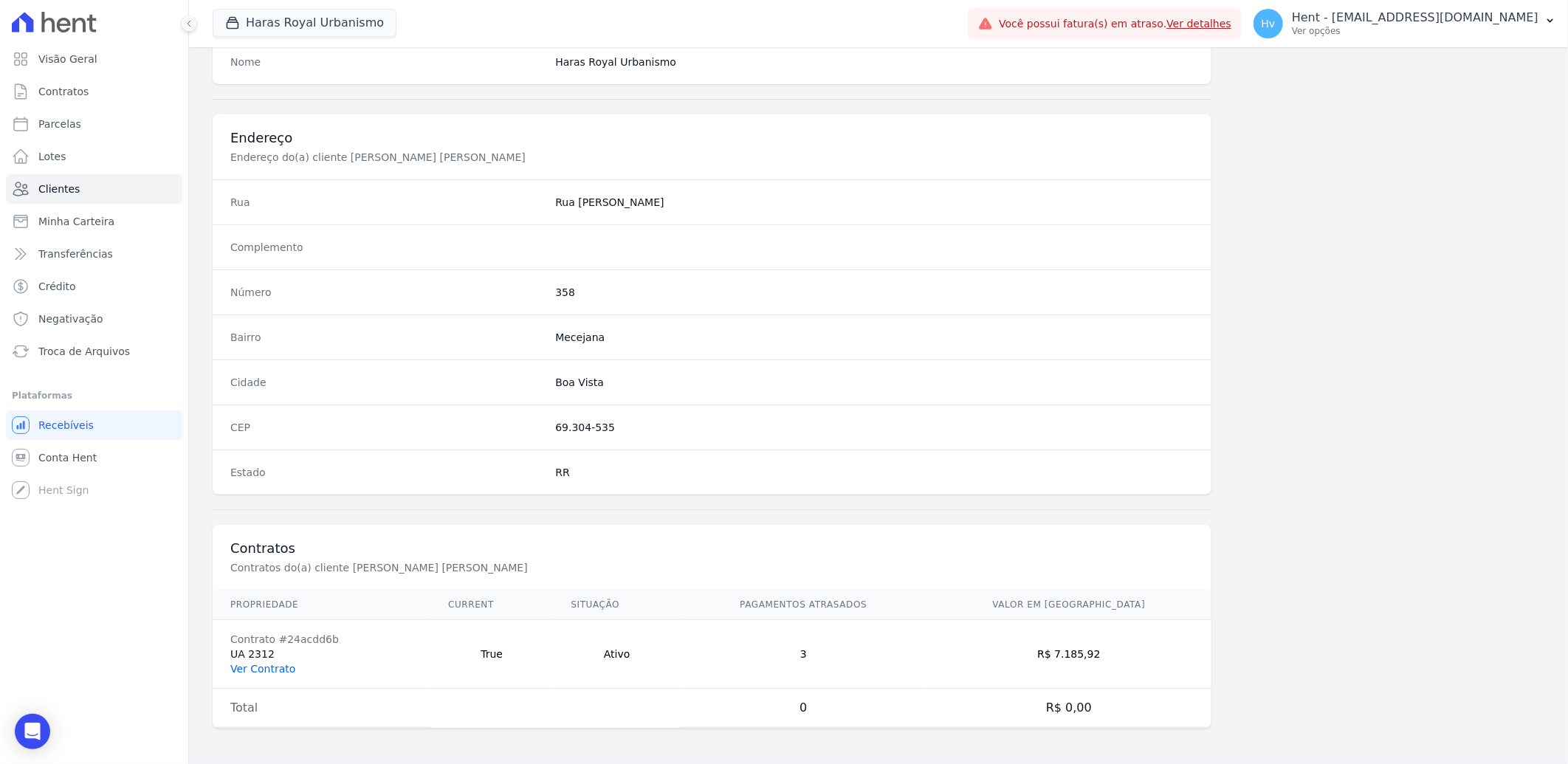
click at [280, 670] on link "Ver Contrato" at bounding box center [262, 668] width 65 height 12
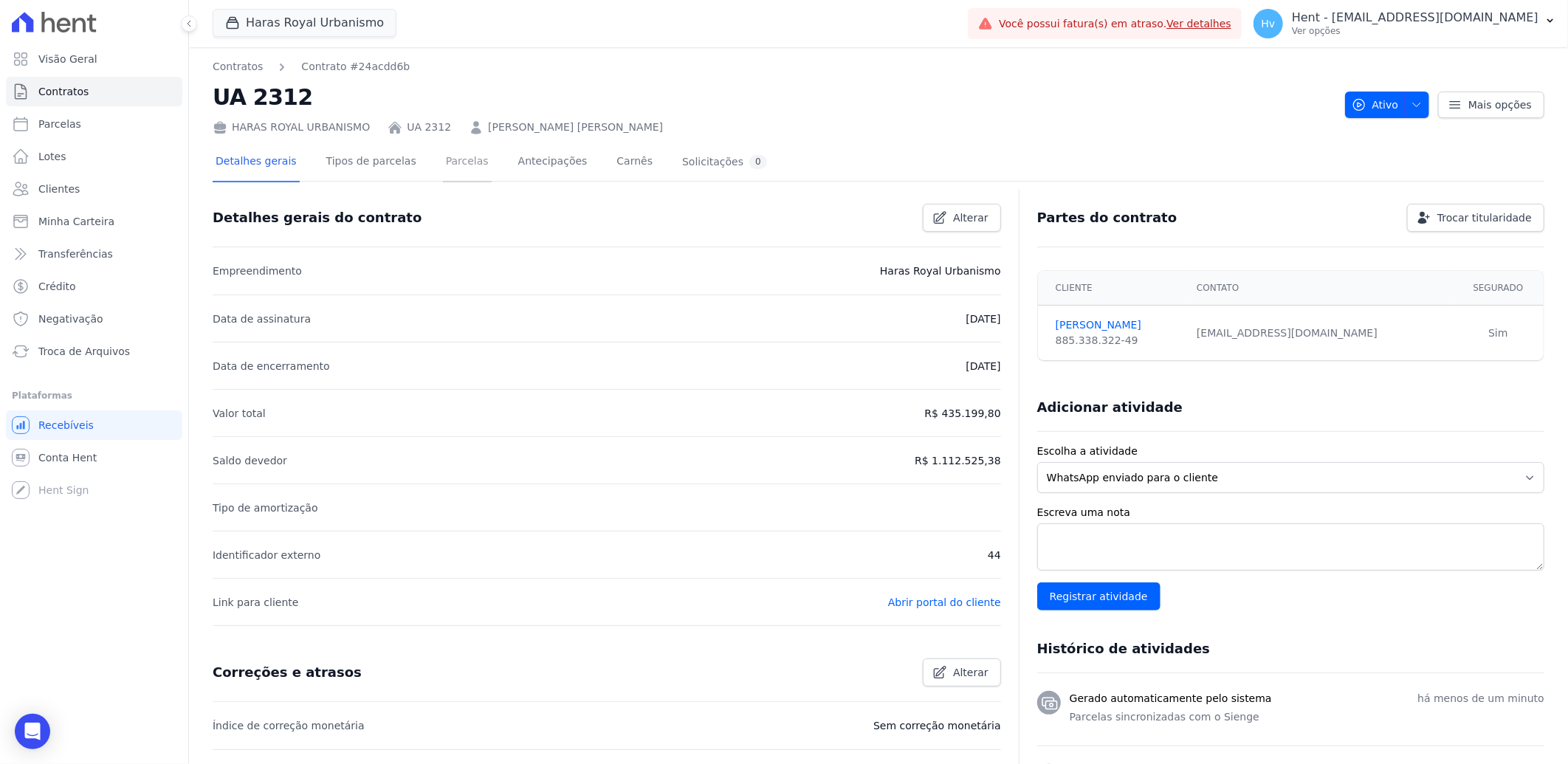
click at [443, 158] on link "Parcelas" at bounding box center [468, 162] width 48 height 39
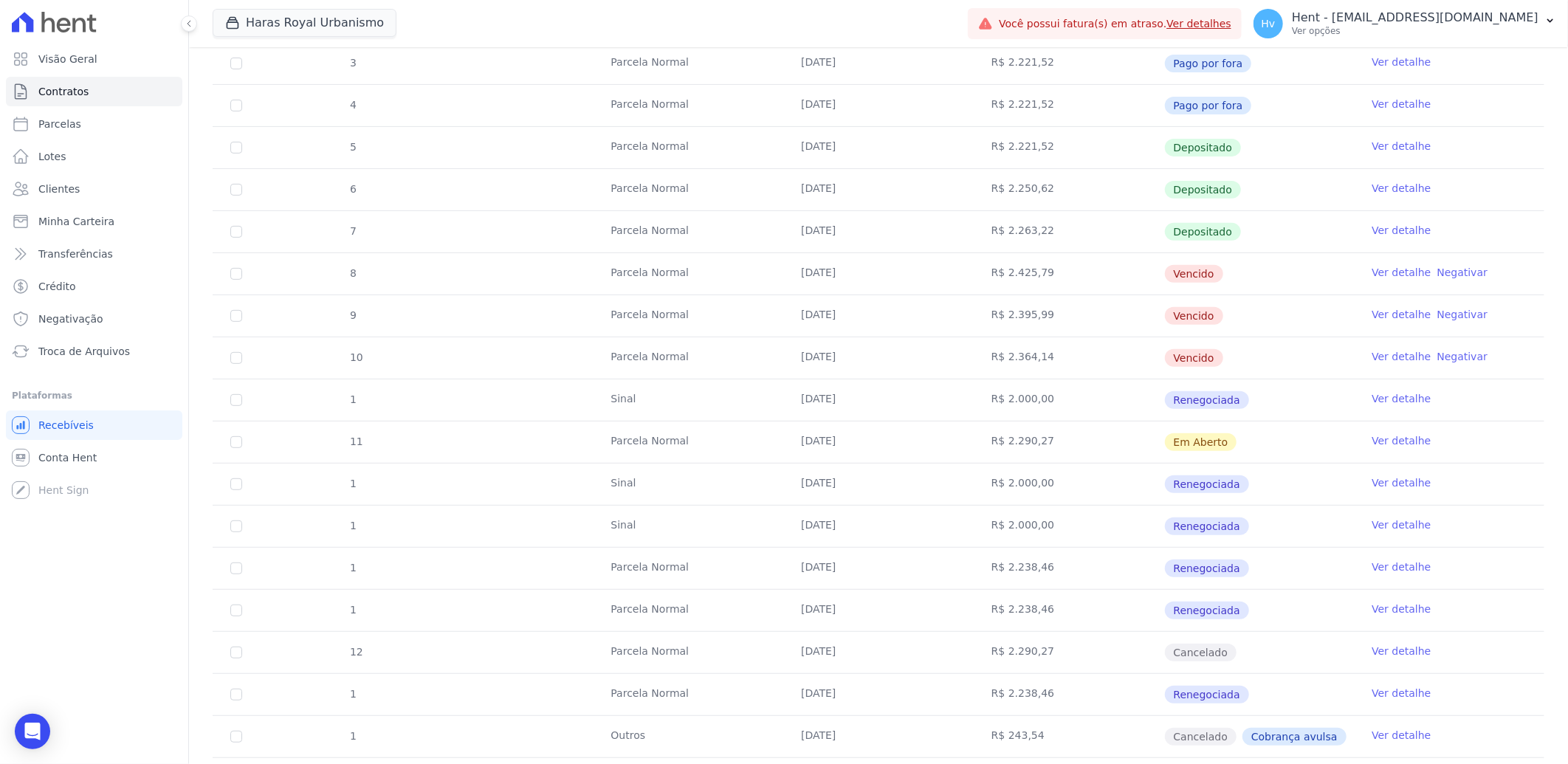
scroll to position [328, 0]
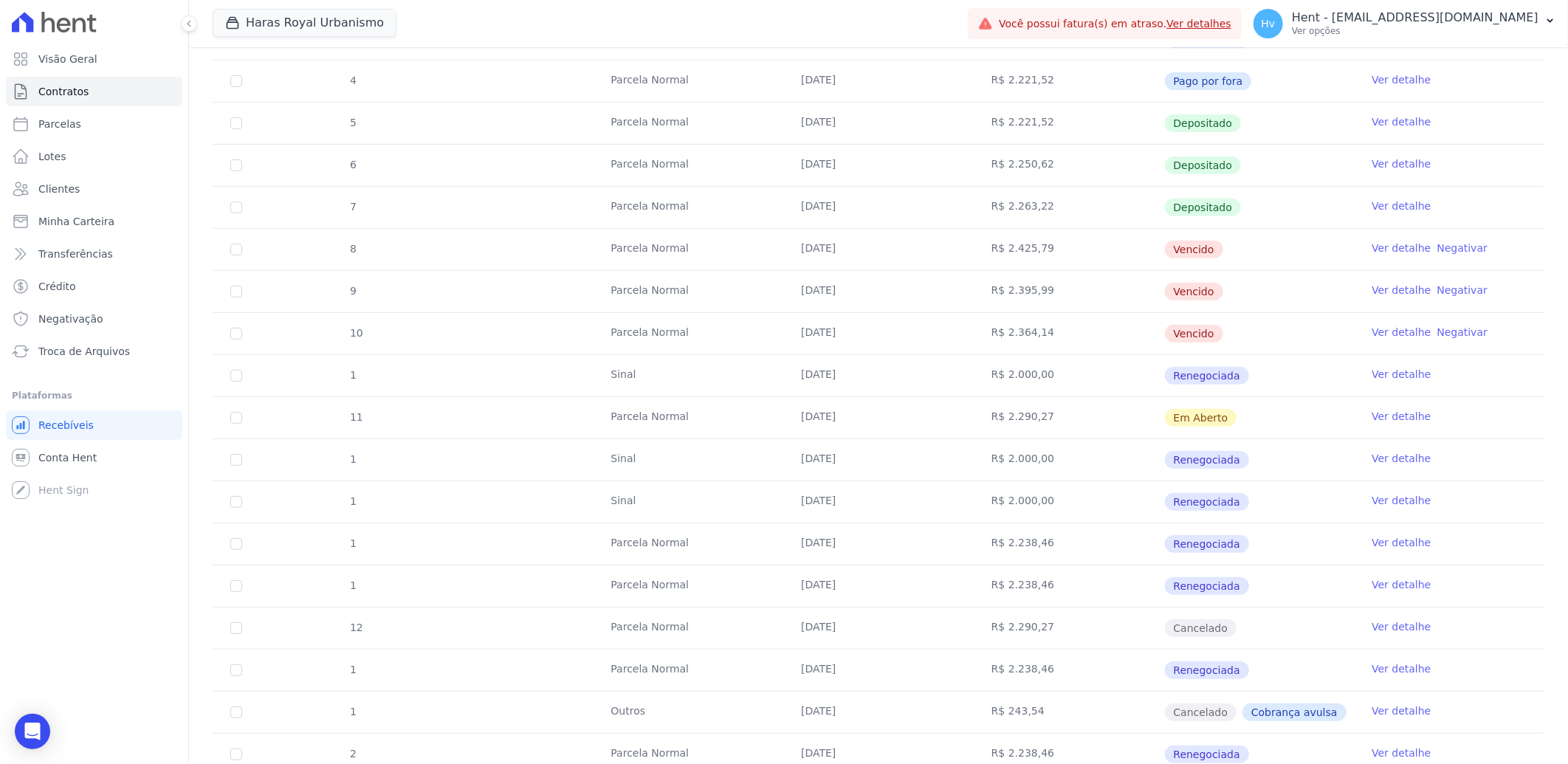
click at [1376, 459] on link "Ver detalhe" at bounding box center [1401, 458] width 59 height 15
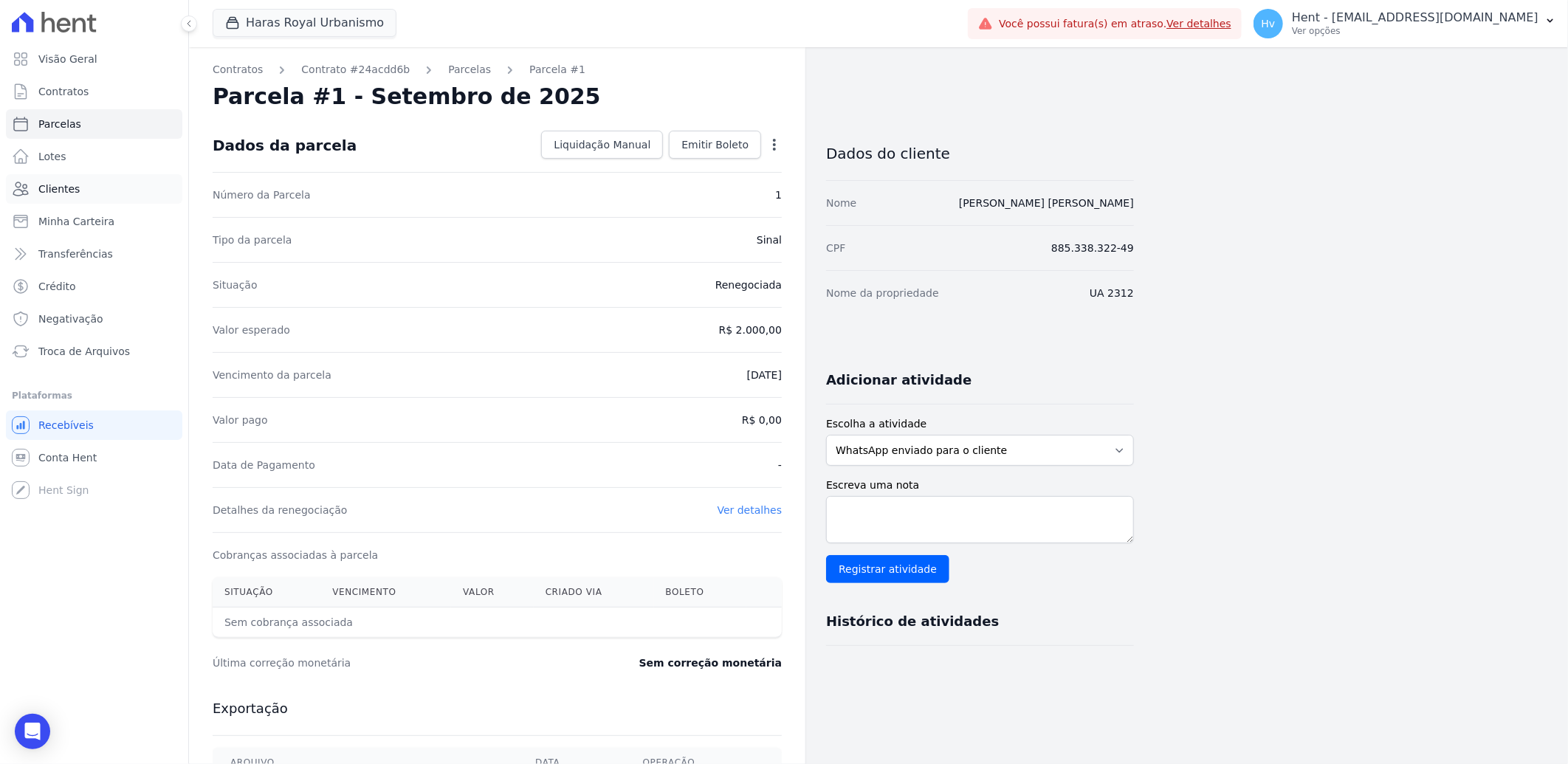
click at [75, 187] on link "Clientes" at bounding box center [94, 189] width 176 height 30
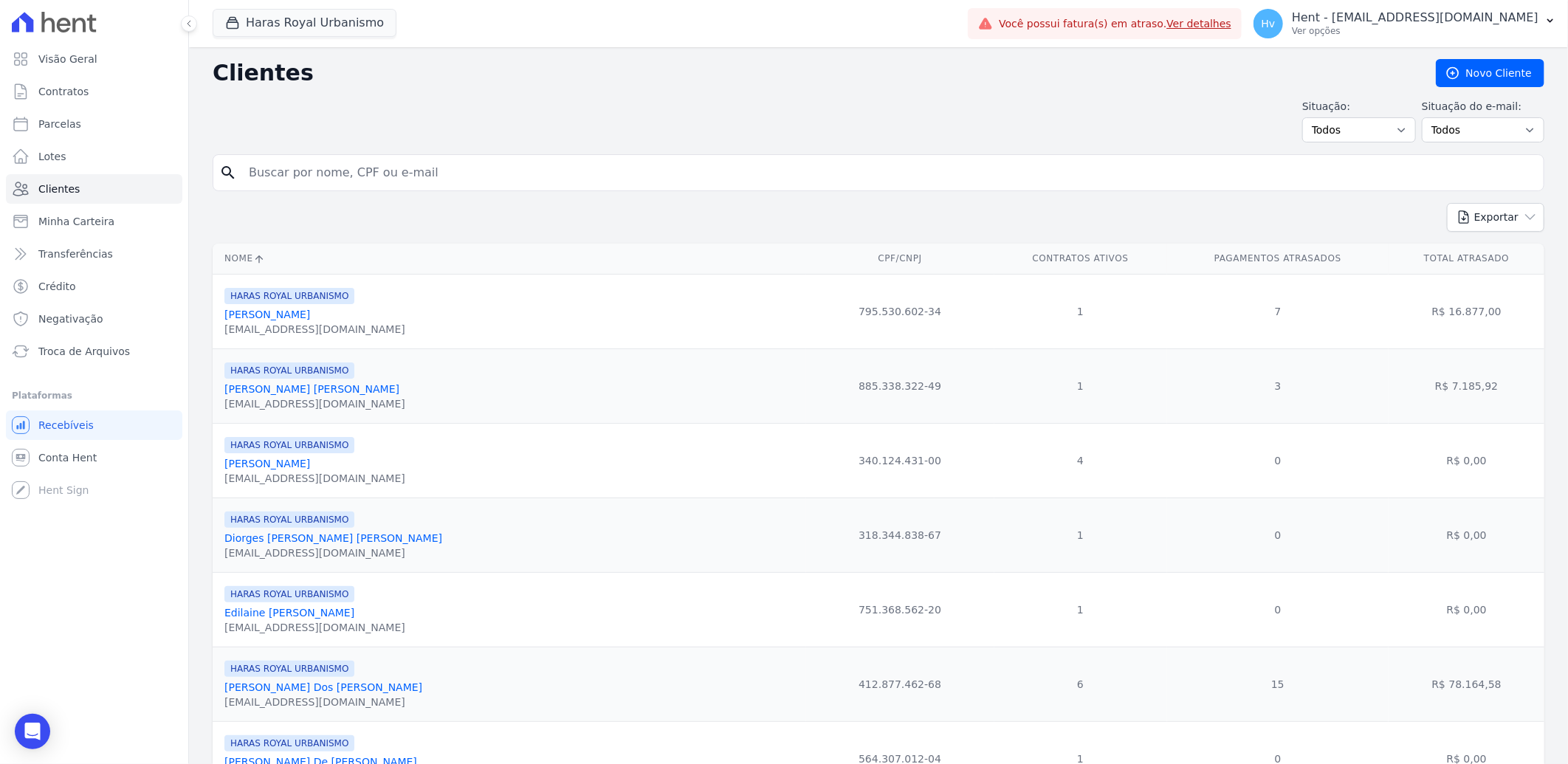
drag, startPoint x: 340, startPoint y: 407, endPoint x: 223, endPoint y: 407, distance: 117.0
click at [223, 407] on td "HARAS ROYAL URBANISMO Camila Lima Pereira camilarrster@gmail.com" at bounding box center [509, 386] width 593 height 75
copy div "camilarrster@gmail.com"
